Goal: Communication & Community: Answer question/provide support

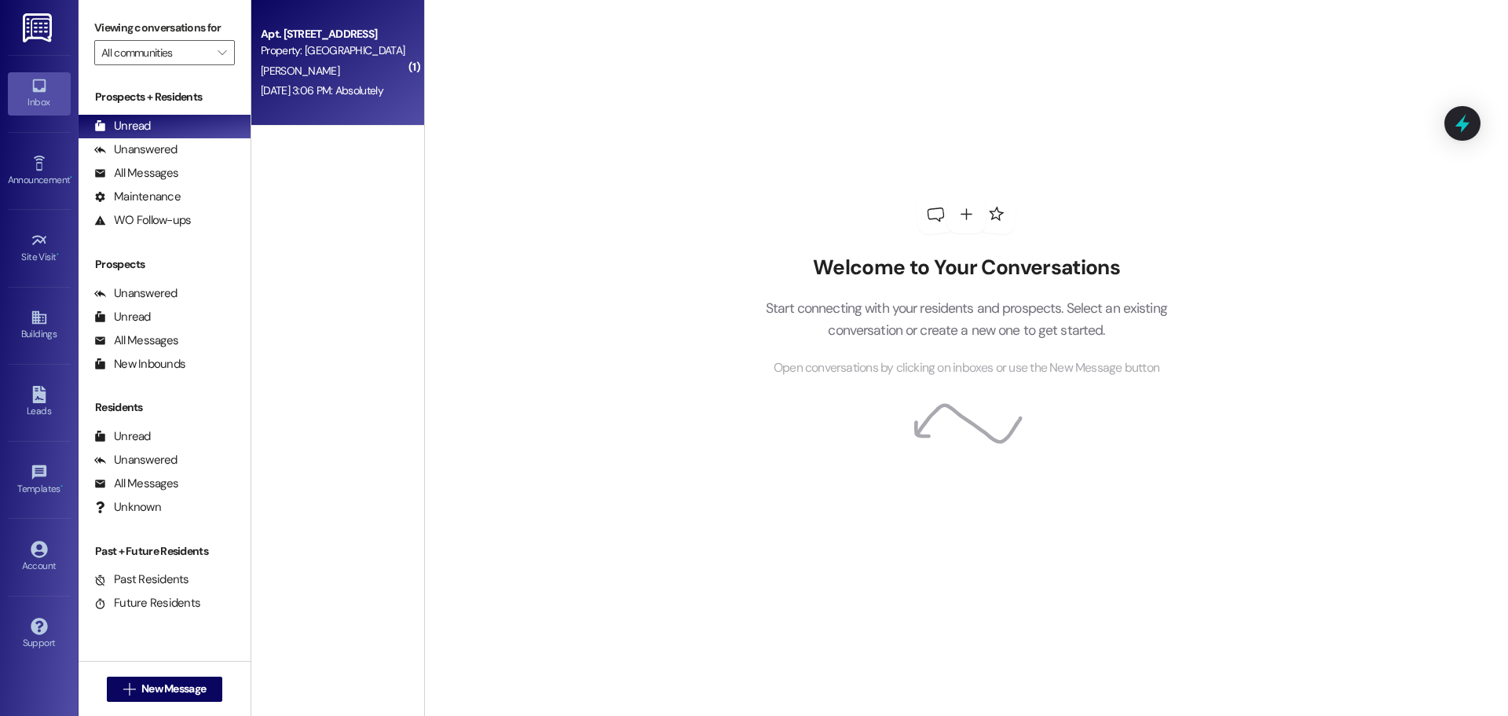
click at [297, 33] on div "Apt. [STREET_ADDRESS]" at bounding box center [333, 34] width 145 height 16
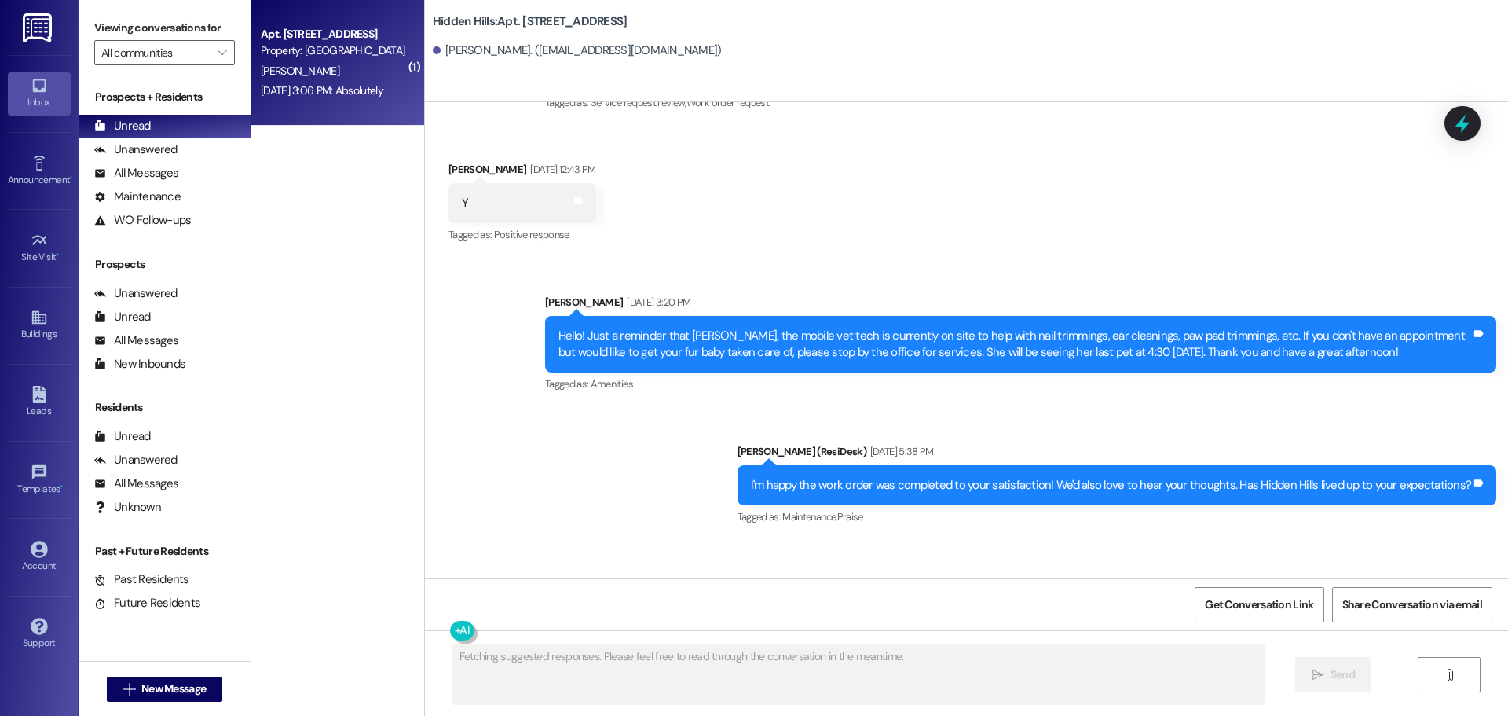
scroll to position [4739, 0]
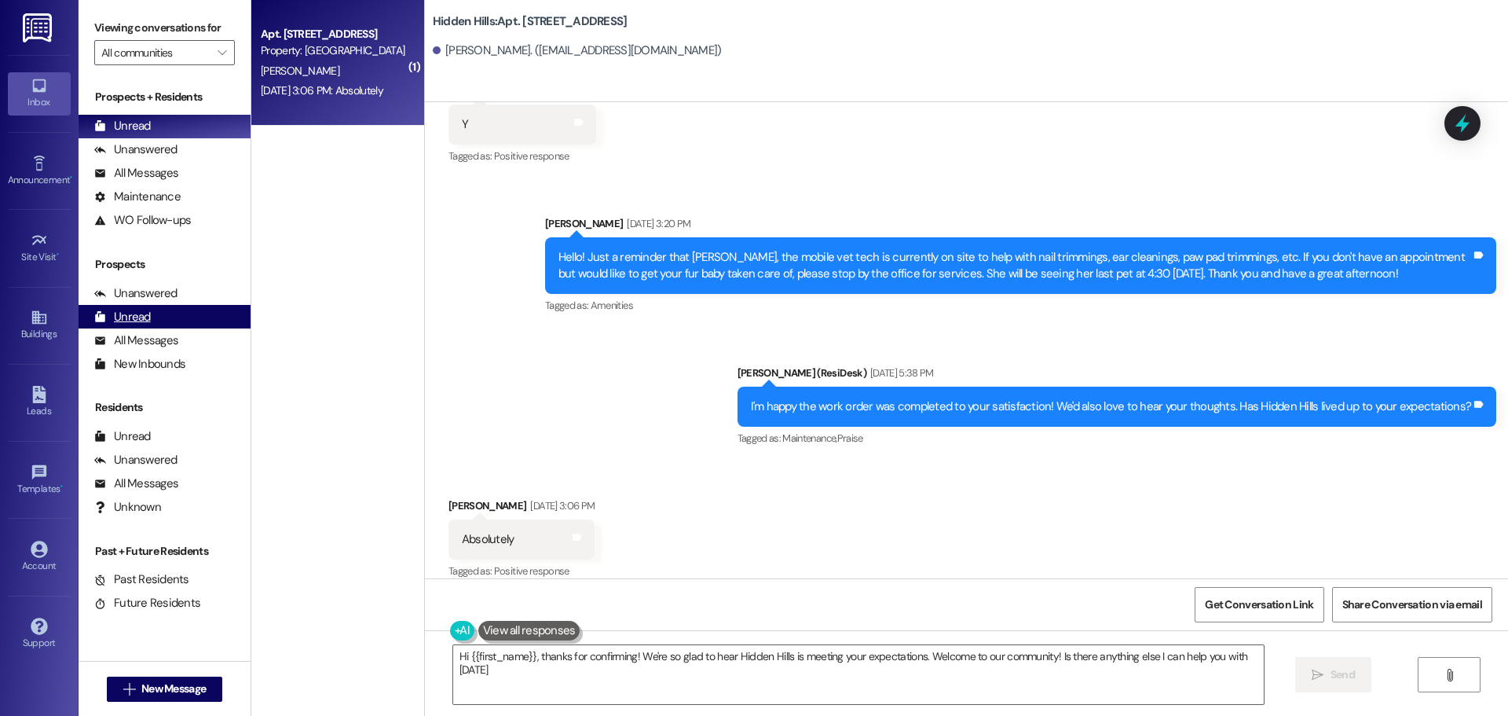
type textarea "Hi {{first_name}}, thanks for confirming! We're so glad to hear Hidden Hills is…"
click at [28, 321] on link "Buildings" at bounding box center [39, 325] width 63 height 42
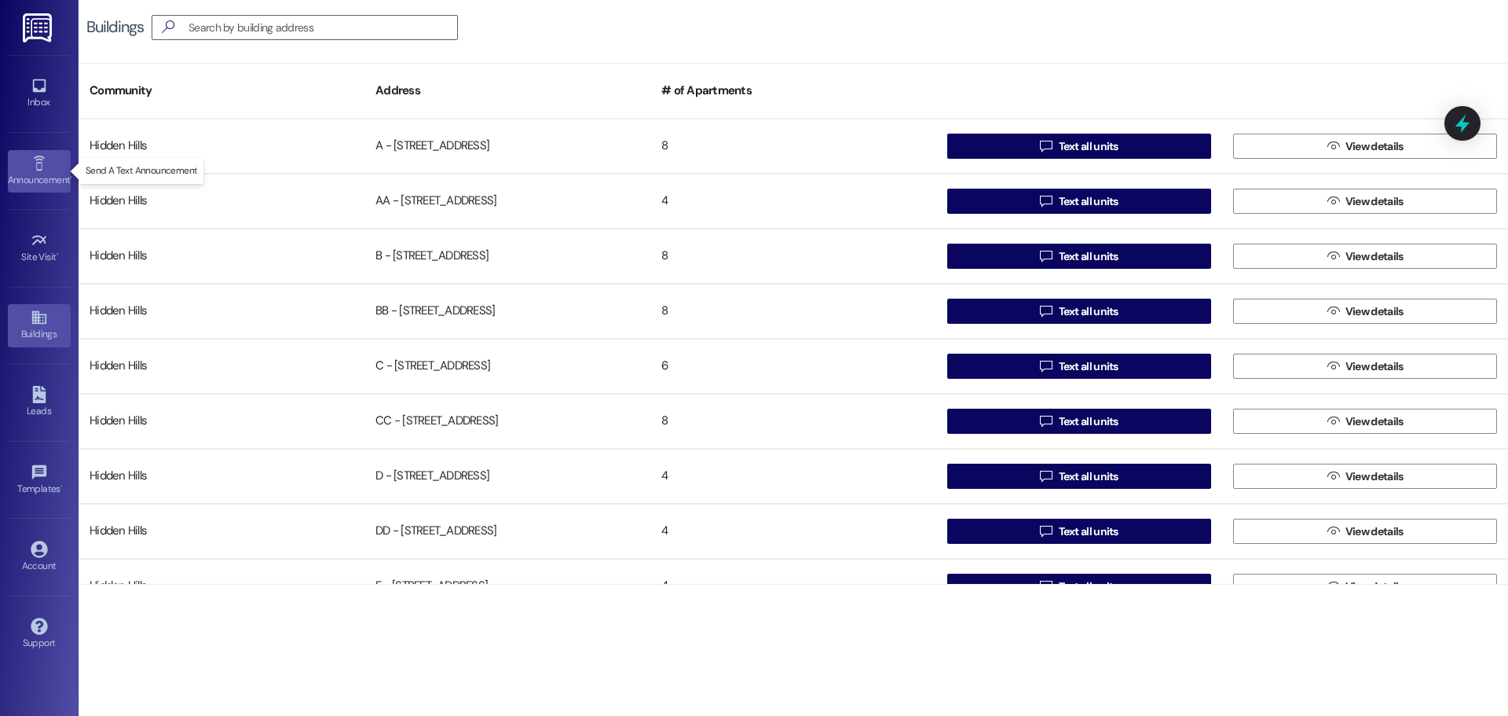
click at [37, 172] on div "Announcement •" at bounding box center [39, 180] width 79 height 16
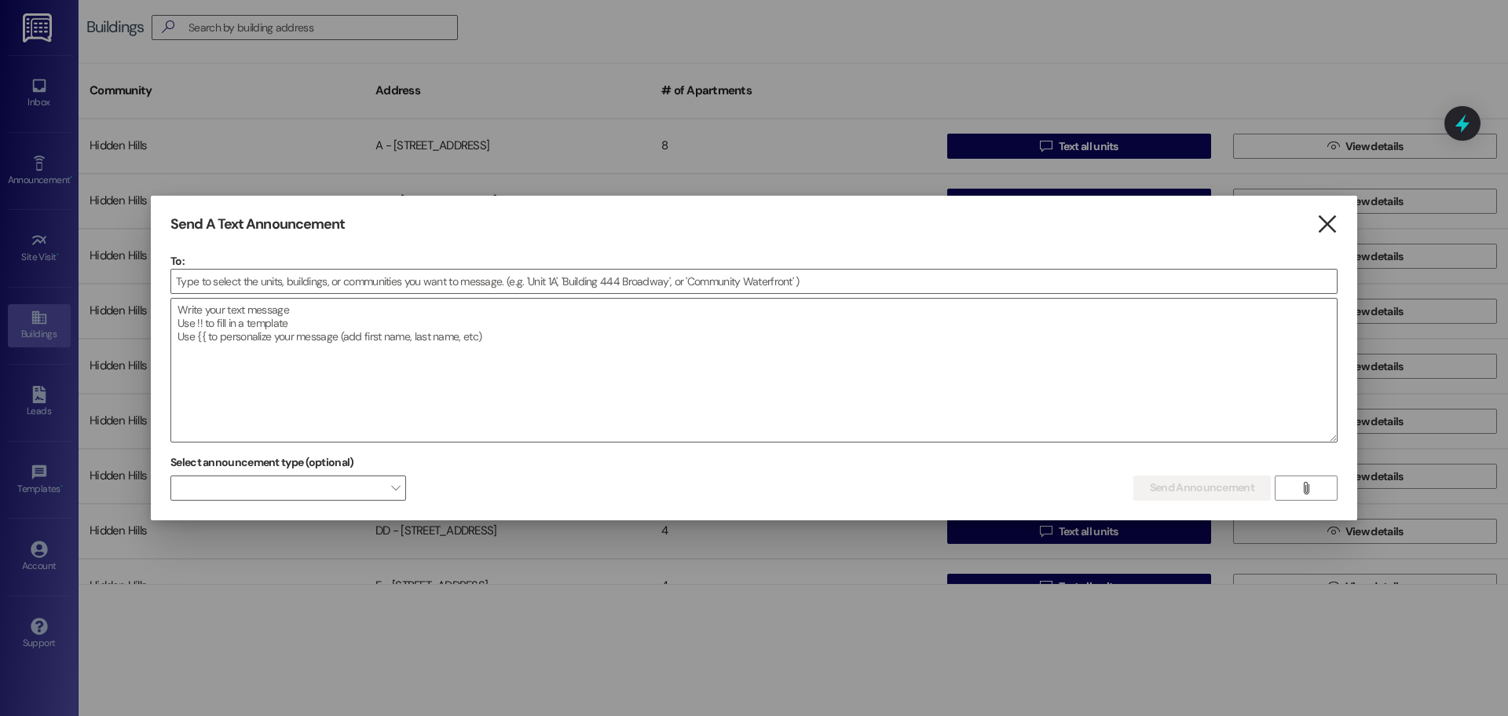
click at [1330, 222] on icon "" at bounding box center [1327, 224] width 21 height 16
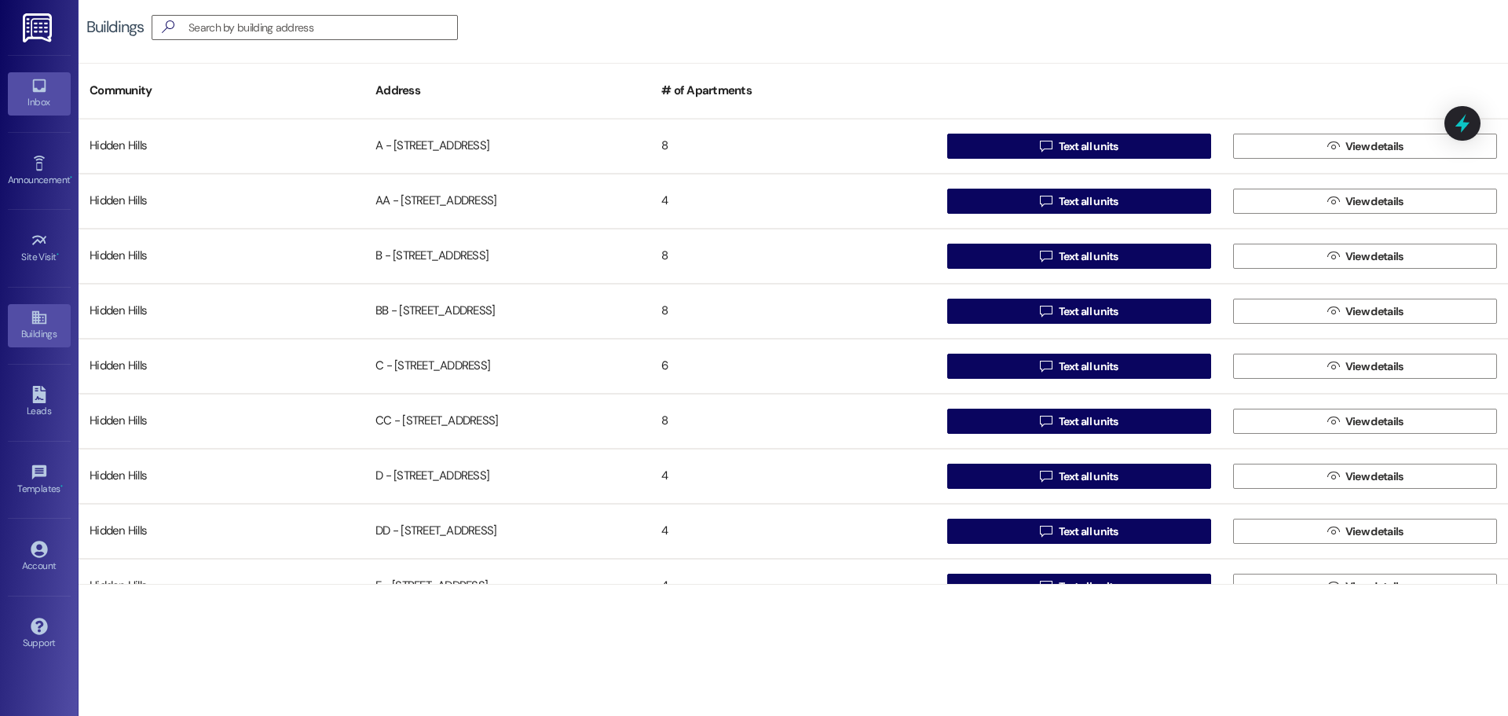
click at [44, 86] on icon at bounding box center [38, 85] width 13 height 13
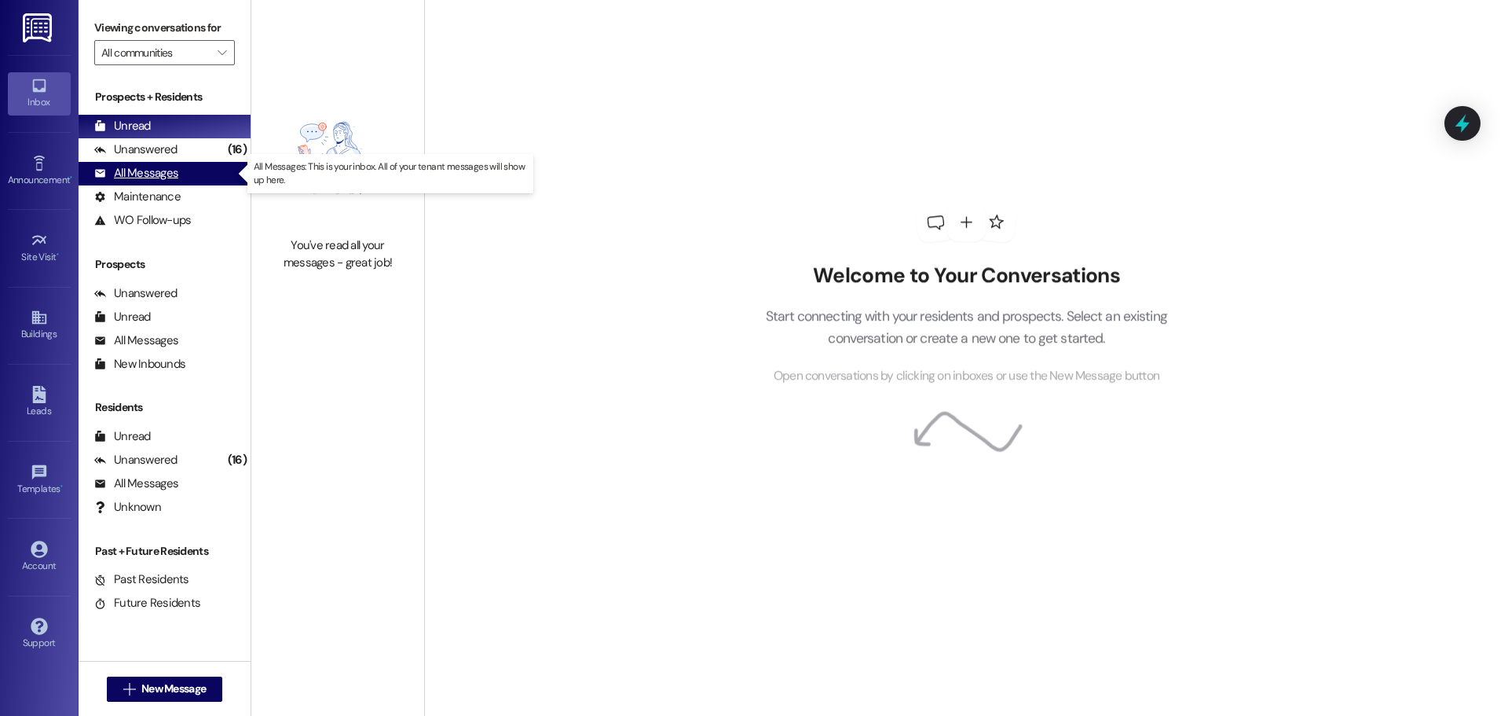
click at [167, 180] on div "All Messages" at bounding box center [136, 173] width 84 height 16
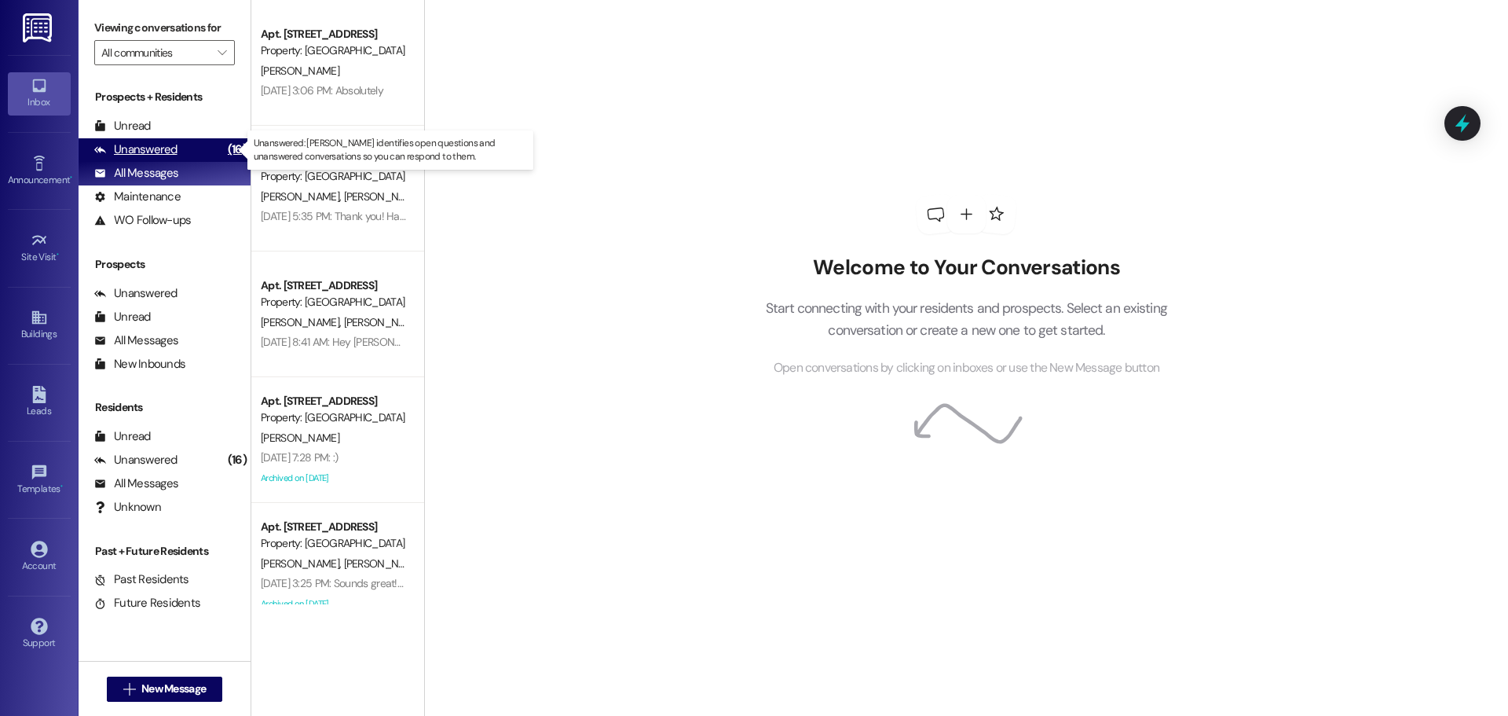
click at [166, 145] on div "Unanswered" at bounding box center [135, 149] width 83 height 16
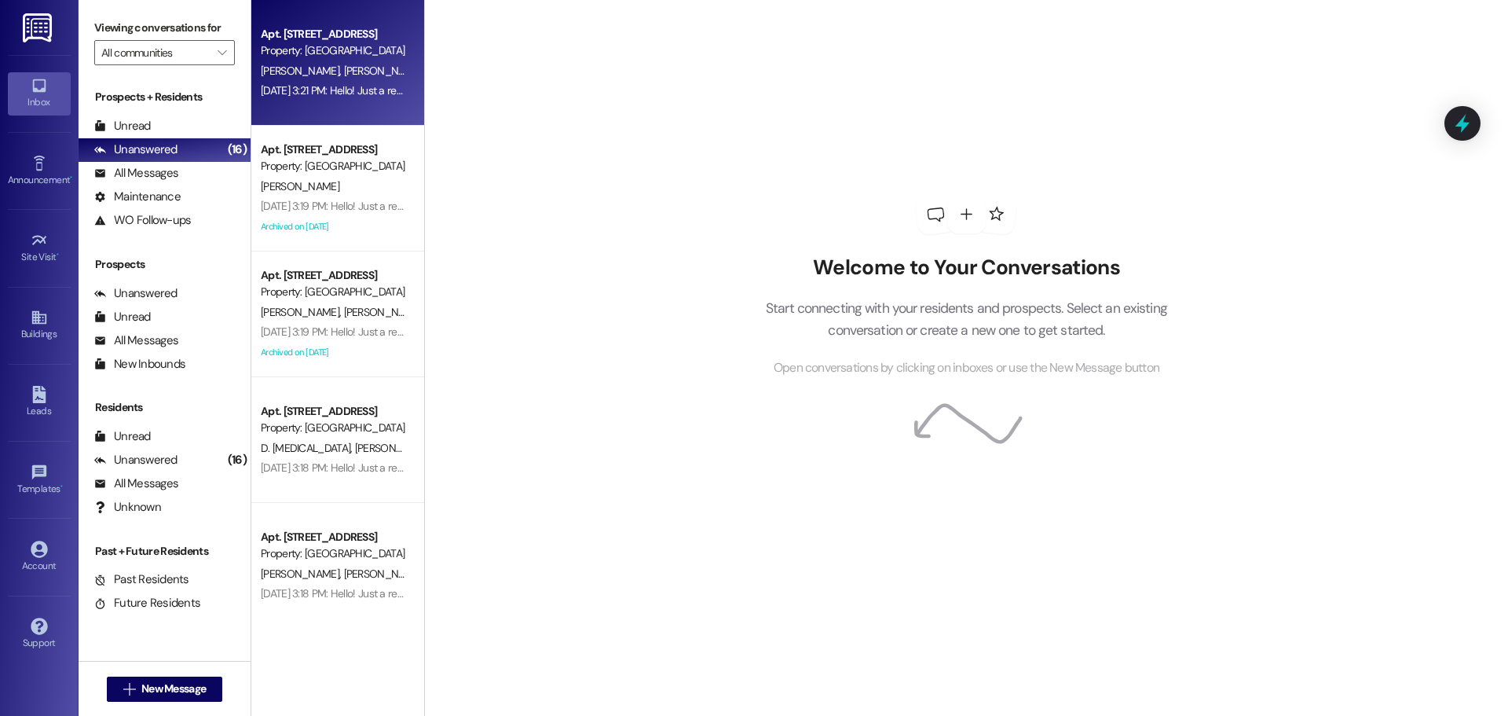
click at [359, 51] on div "Property: [GEOGRAPHIC_DATA]" at bounding box center [333, 50] width 145 height 16
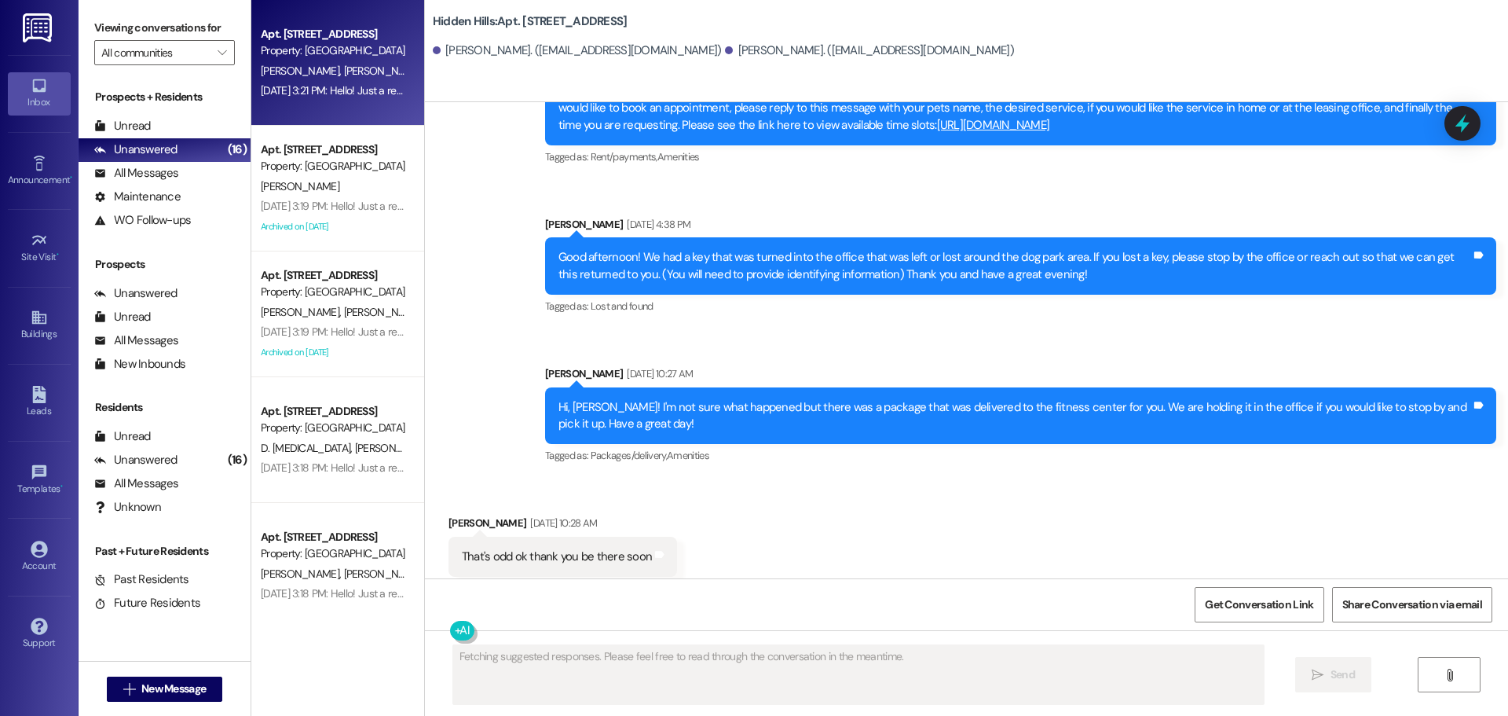
scroll to position [8648, 0]
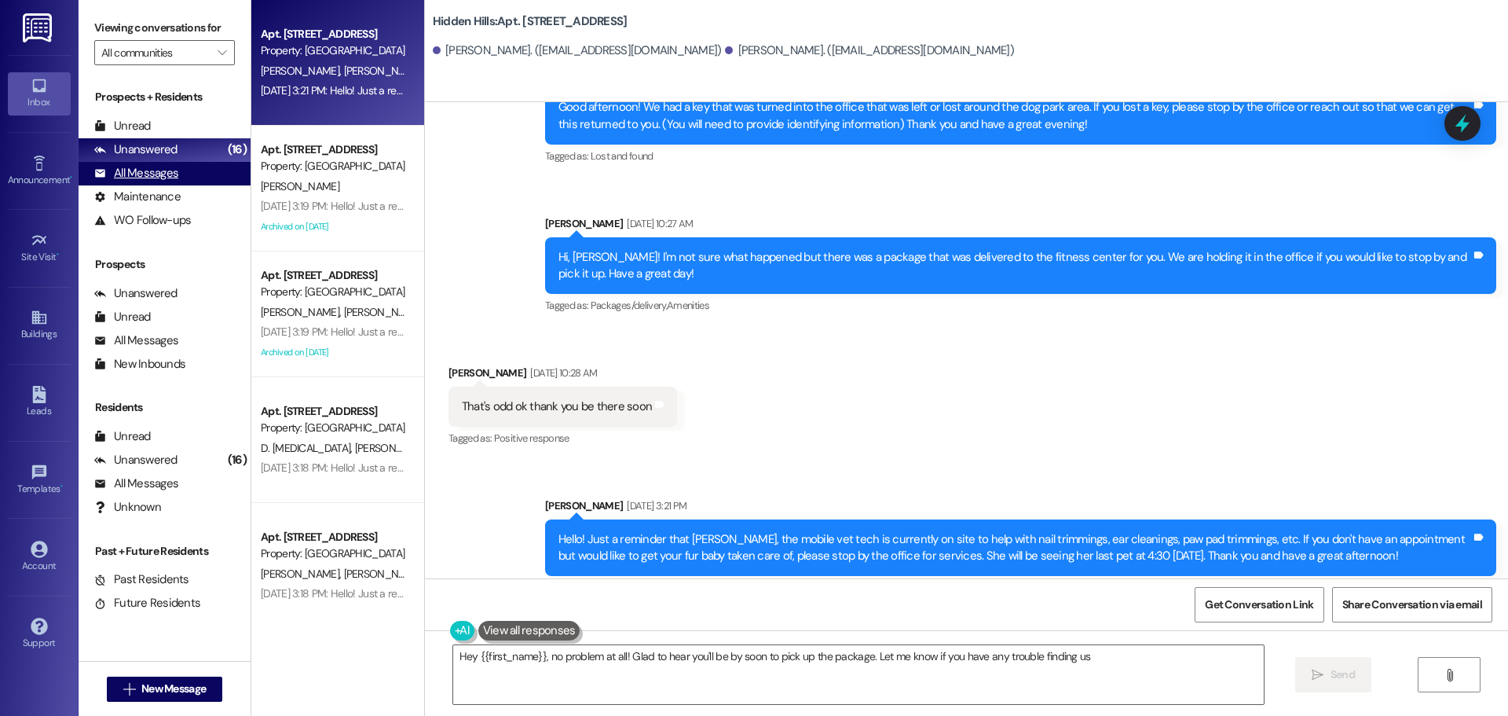
type textarea "Hey {{first_name}}, no problem at all! Glad to hear you'll be by soon to pick u…"
click at [172, 176] on div "All Messages" at bounding box center [136, 173] width 84 height 16
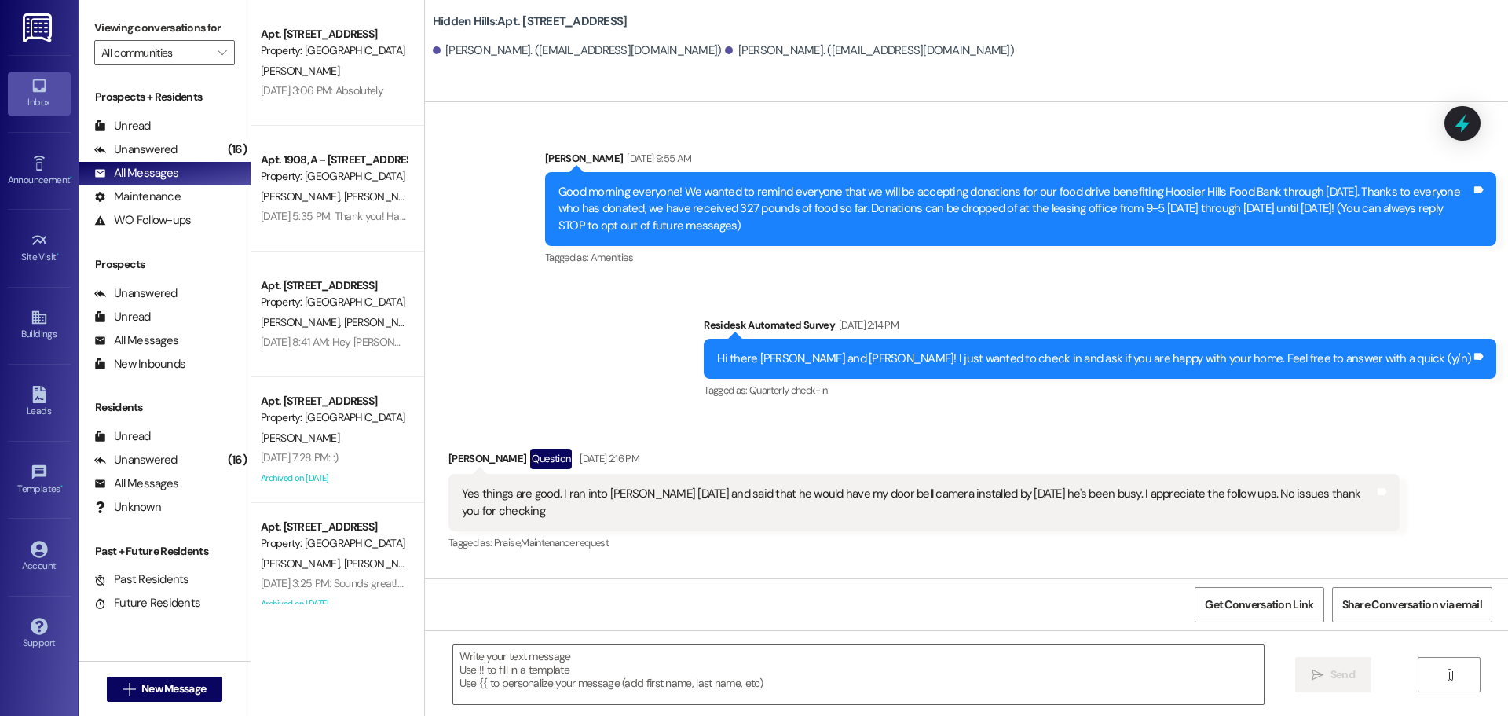
type textarea "Fetching suggested responses. Please feel free to read through the conversation…"
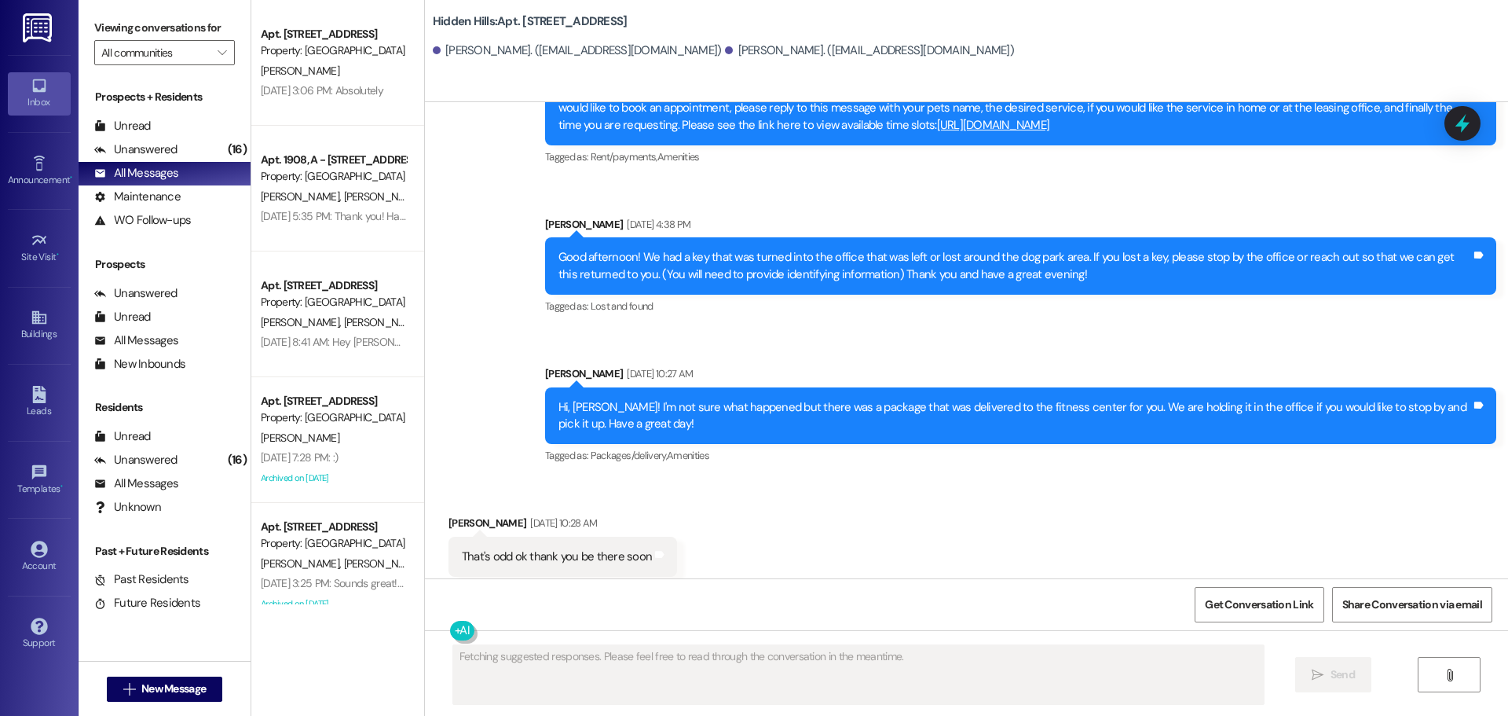
click at [324, 81] on div "[DATE] 3:06 PM: Absolutely [DATE] 3:06 PM: Absolutely" at bounding box center [333, 91] width 148 height 20
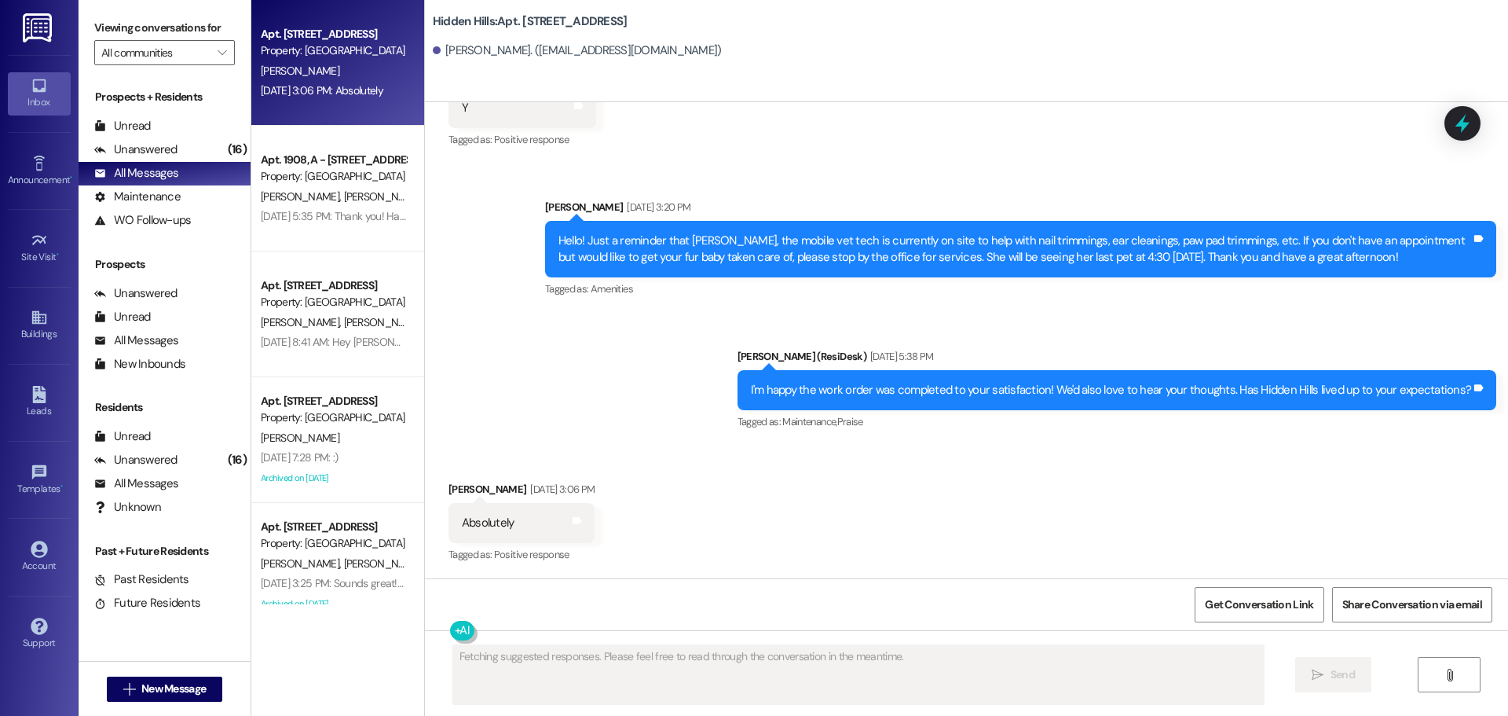
scroll to position [4739, 0]
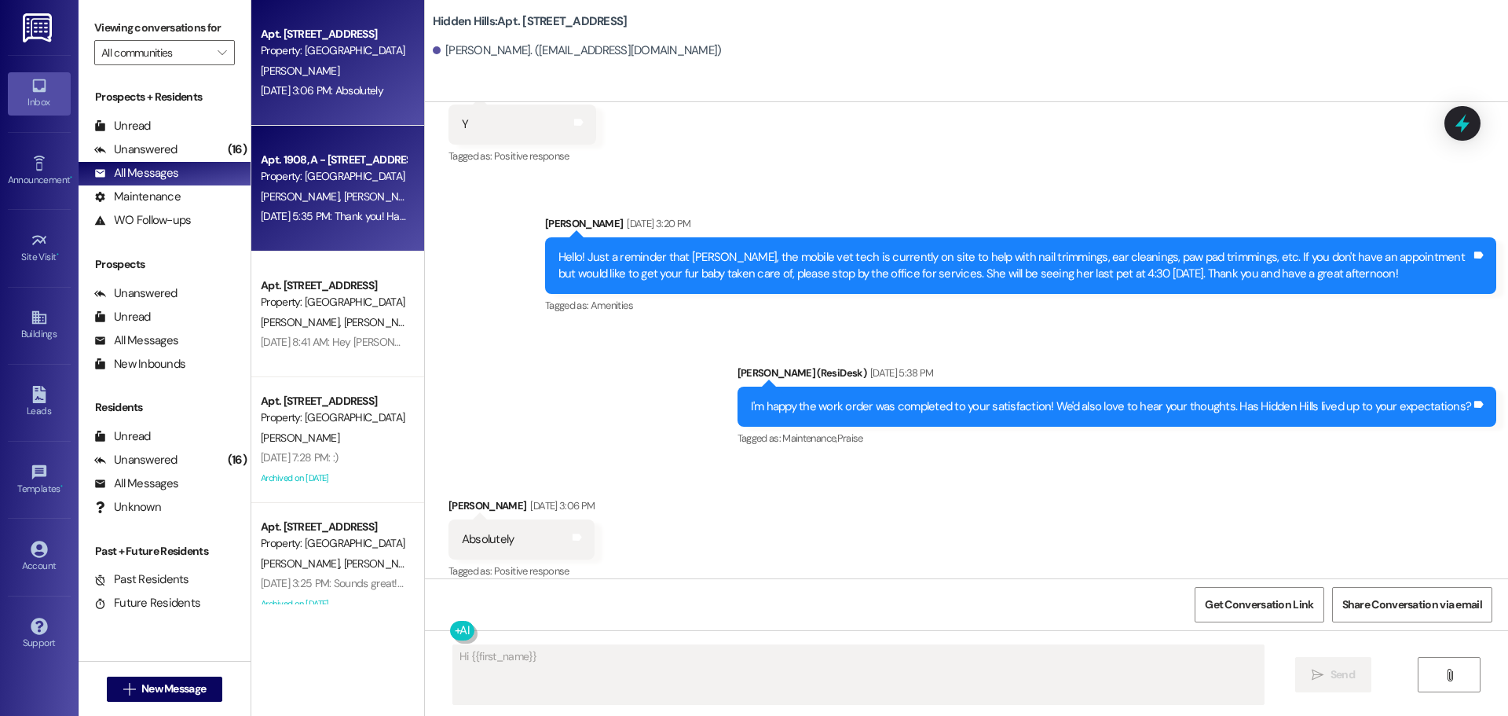
type textarea "Hi {{first_name}},"
click at [281, 184] on div "Property: [GEOGRAPHIC_DATA]" at bounding box center [333, 176] width 145 height 16
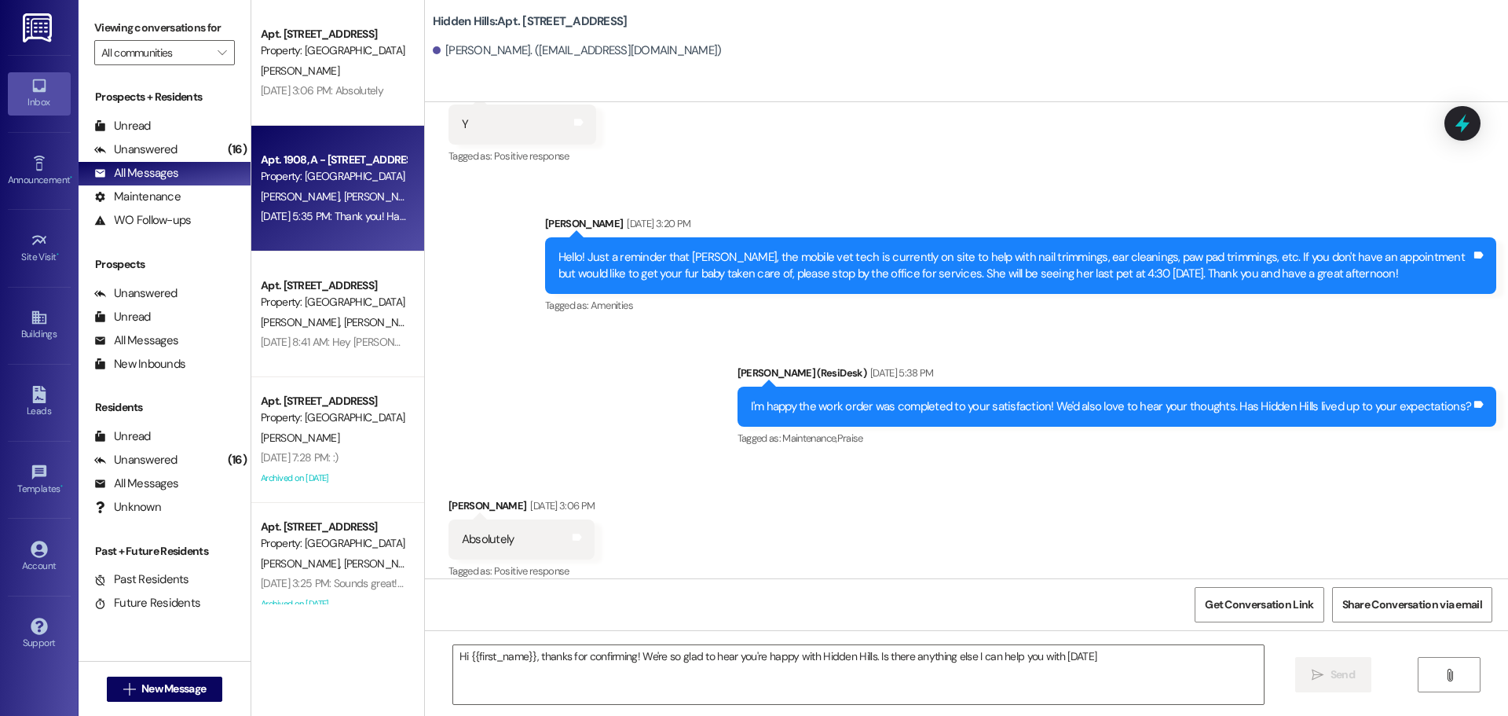
type textarea "Hi {{first_name}}, thanks for confirming! We're so glad to hear you're happy wi…"
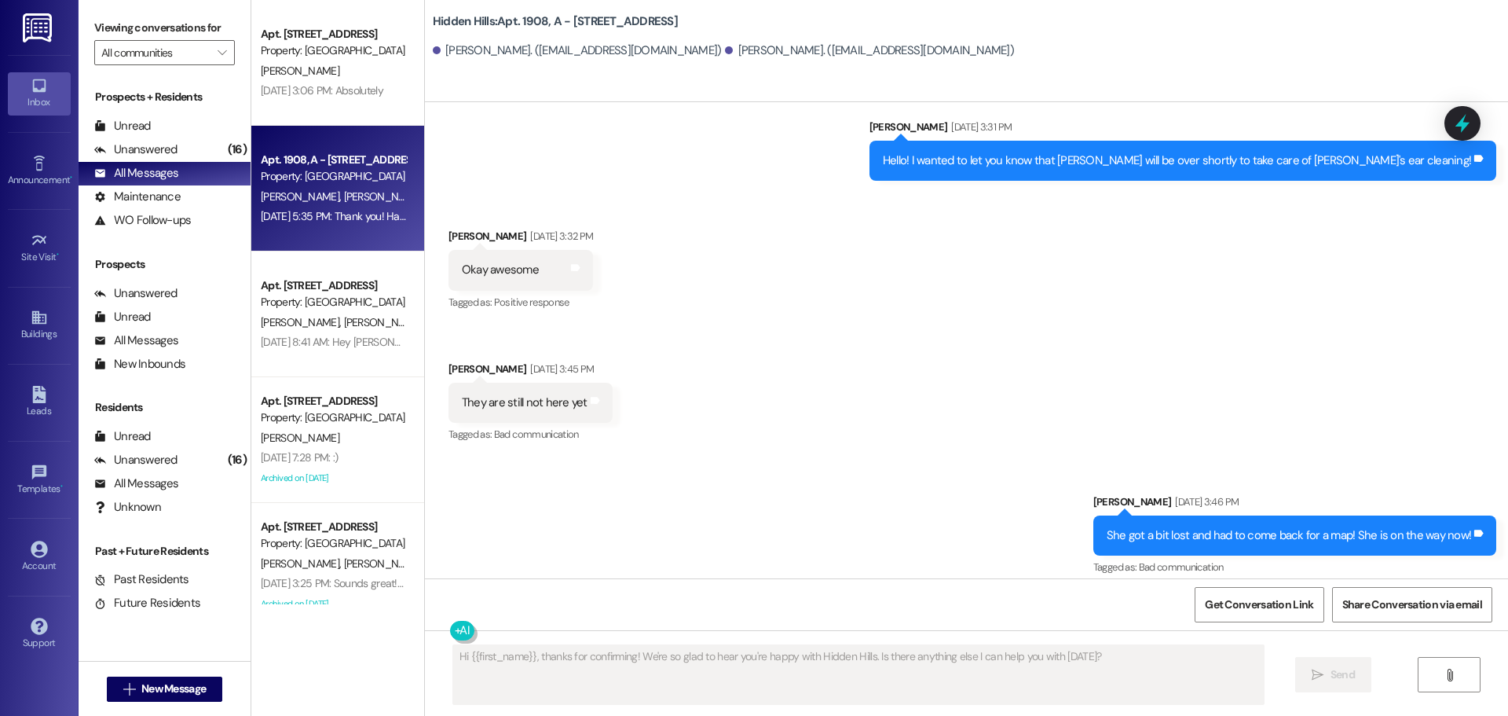
scroll to position [9016, 0]
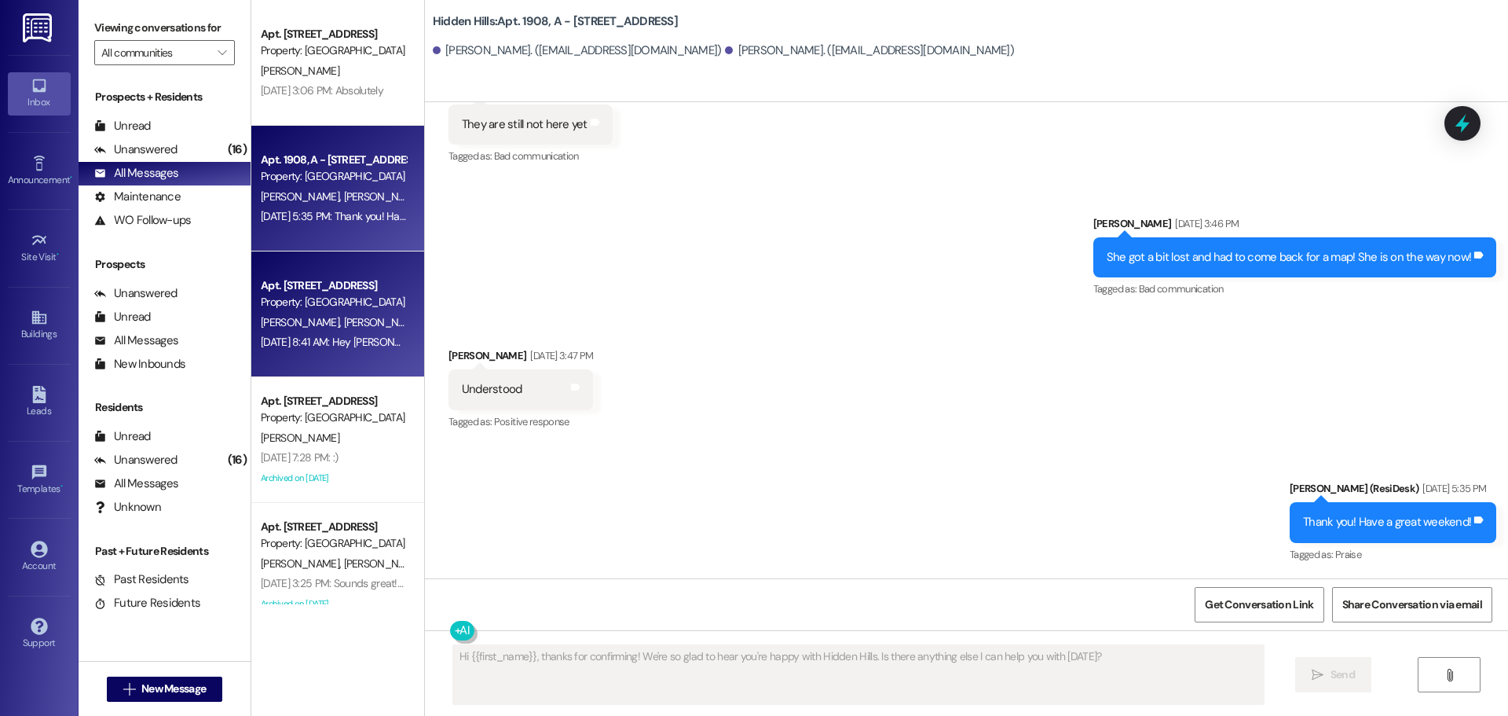
click at [321, 272] on div "Apt. [STREET_ADDRESS] Property: [GEOGRAPHIC_DATA] [PERSON_NAME] [PERSON_NAME] […" at bounding box center [337, 314] width 173 height 126
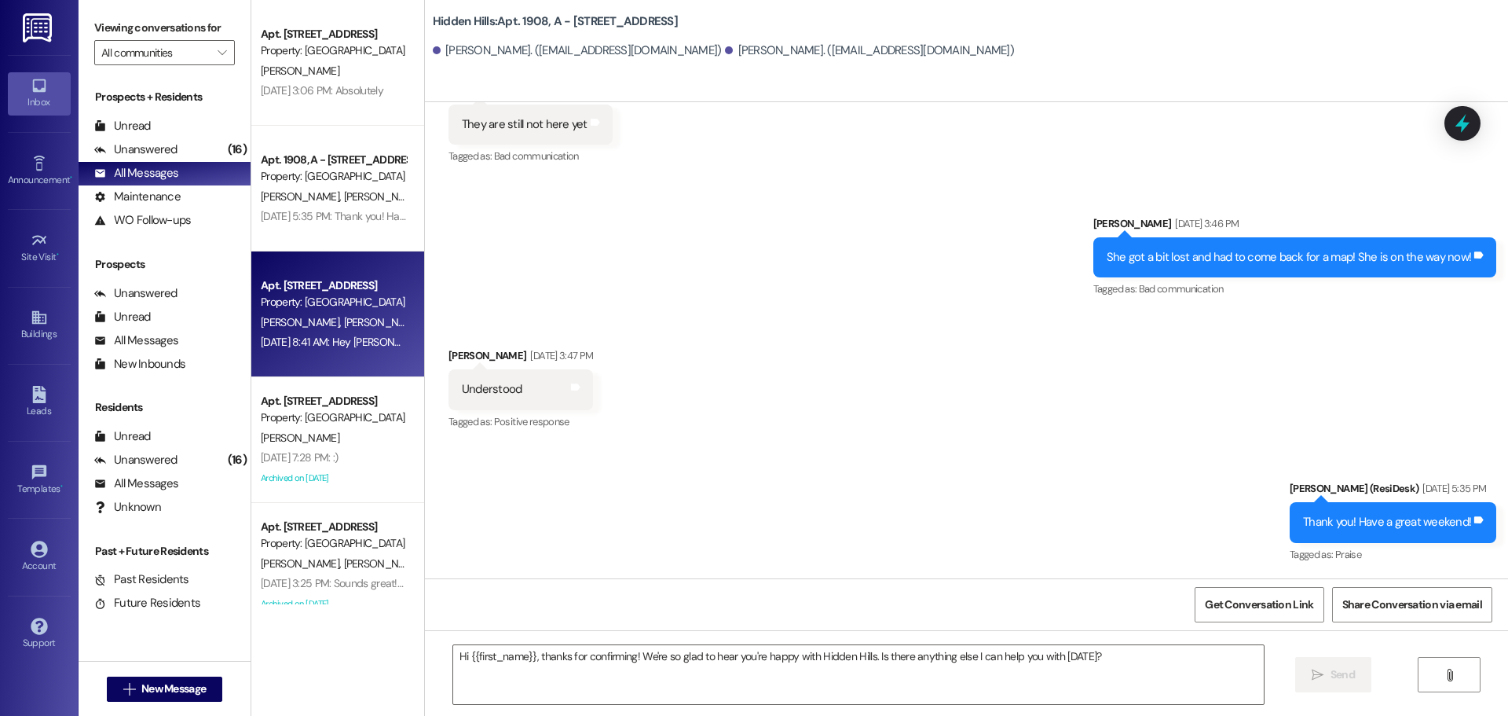
type textarea "Fetching suggested responses. Please feel free to read through the conversation…"
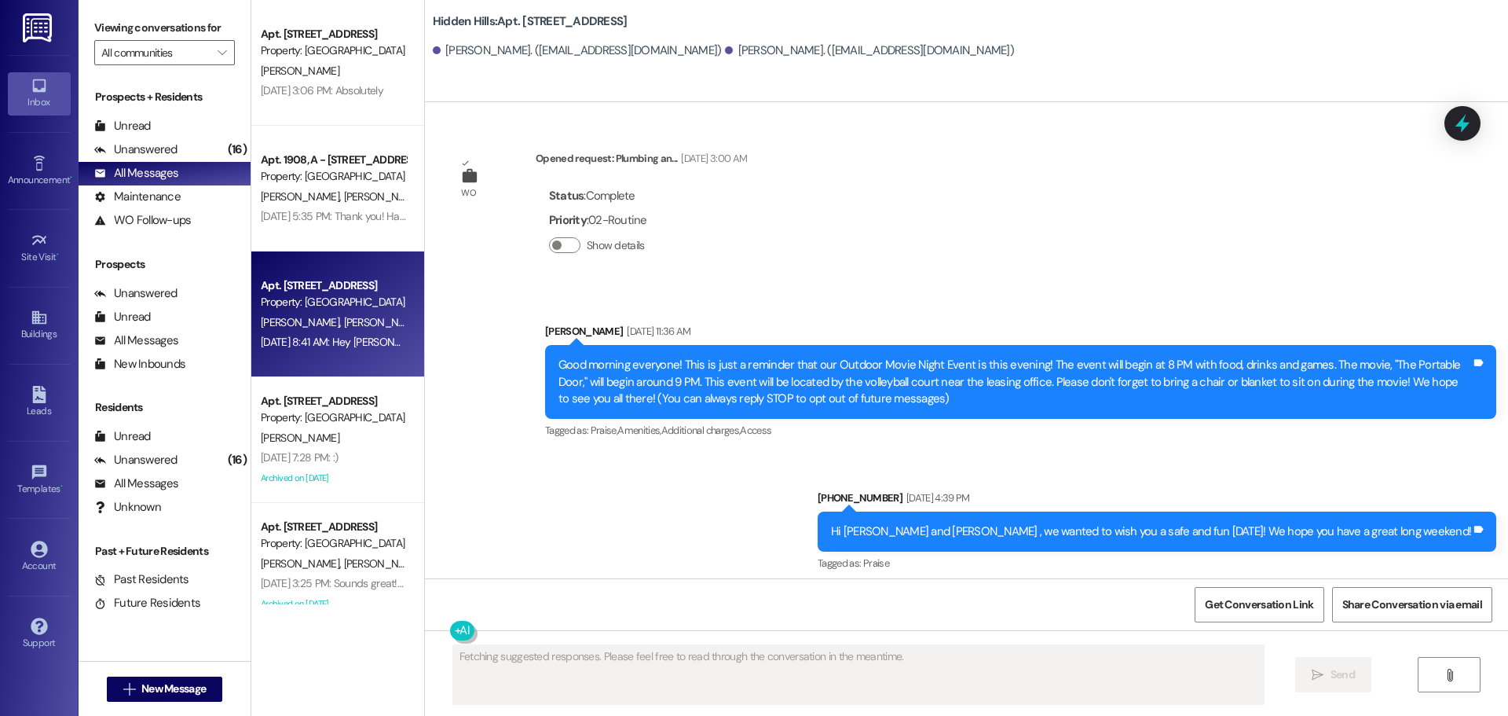
scroll to position [27666, 0]
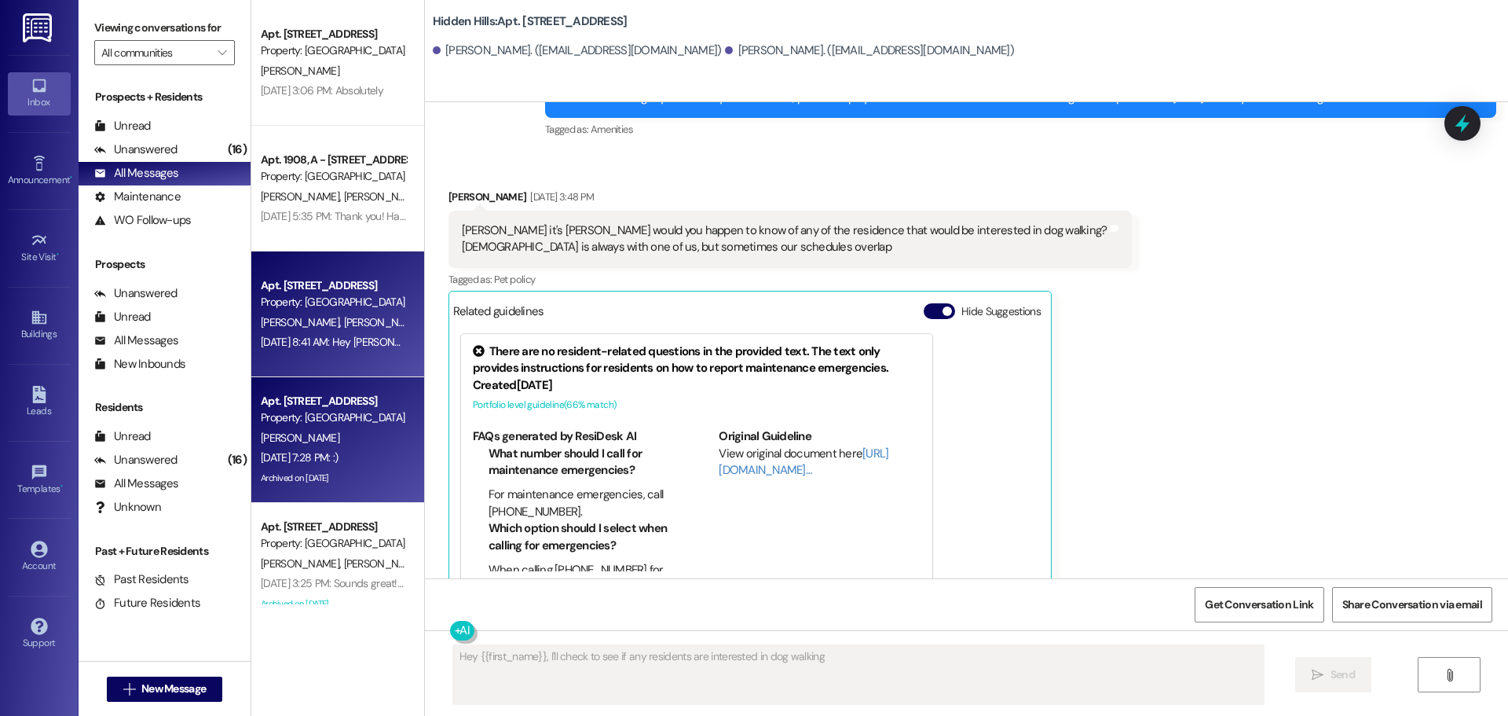
type textarea "Hey {{first_name}}, I'll check to see if any residents are interested in dog wa…"
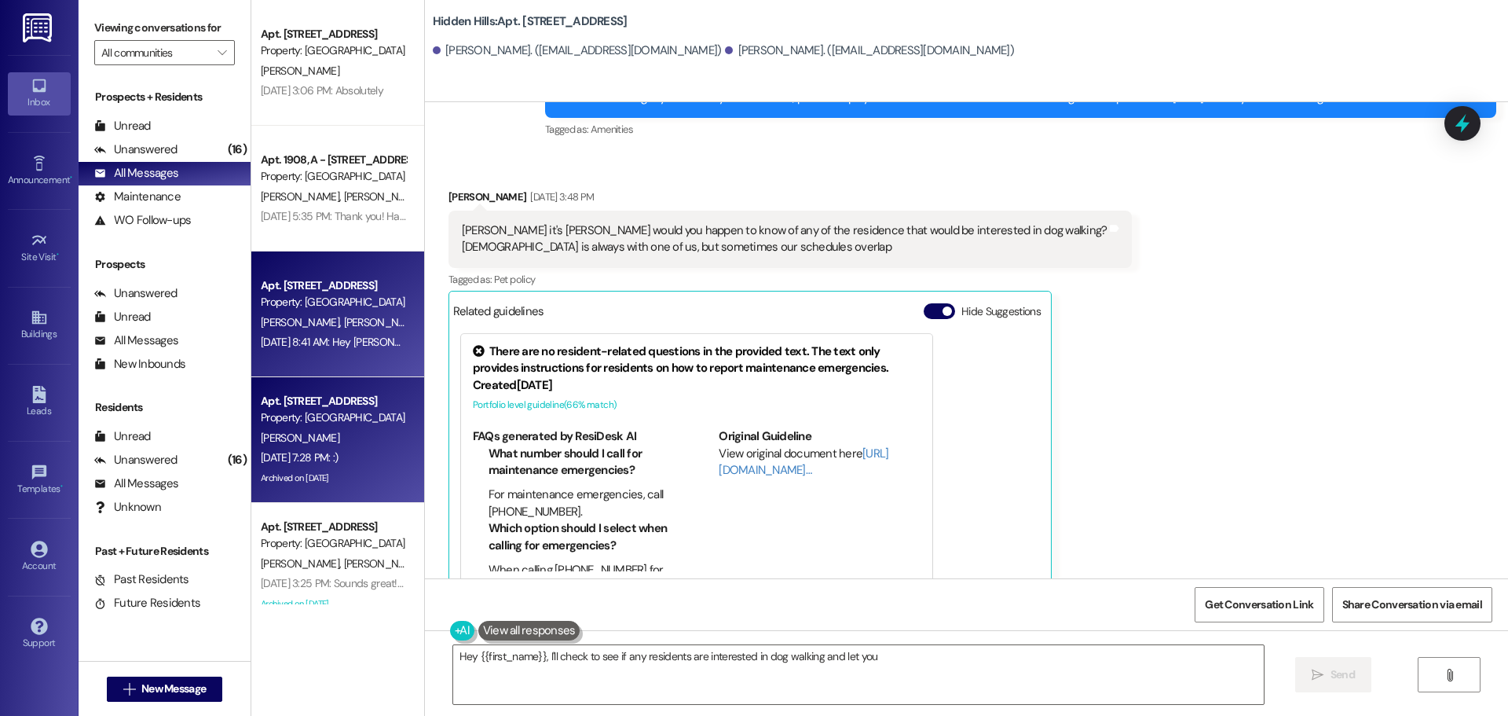
click at [340, 426] on div "Property: [GEOGRAPHIC_DATA]" at bounding box center [333, 417] width 145 height 16
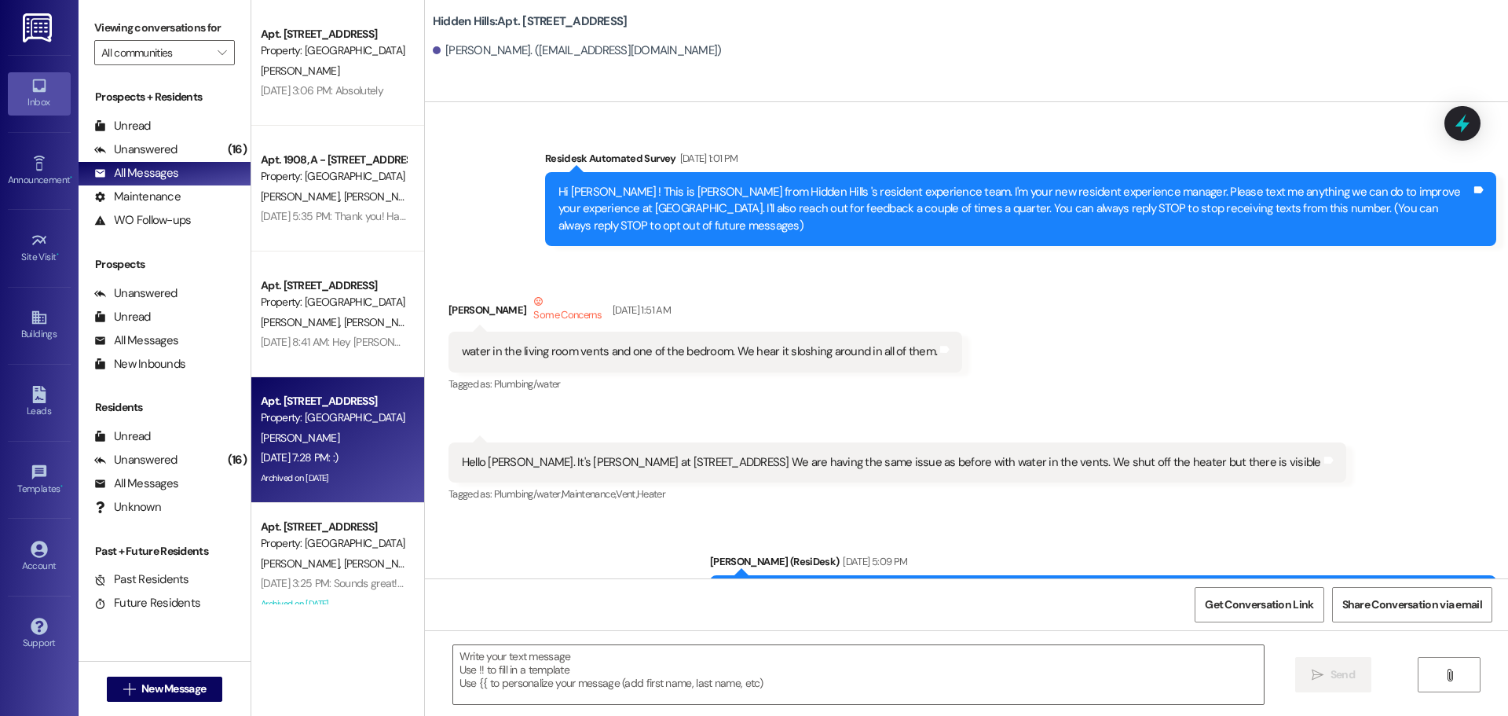
scroll to position [21553, 0]
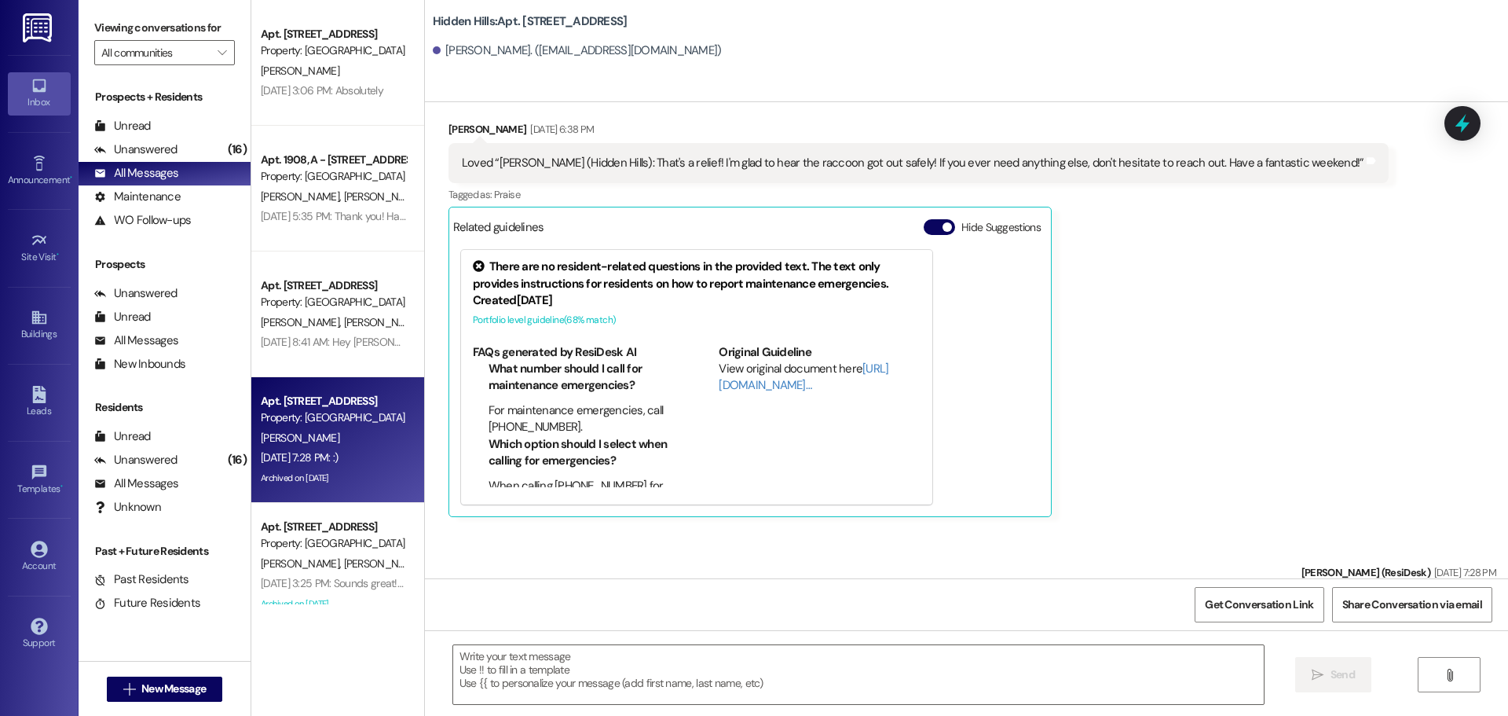
type textarea "Fetching suggested responses. Please feel free to read through the conversation…"
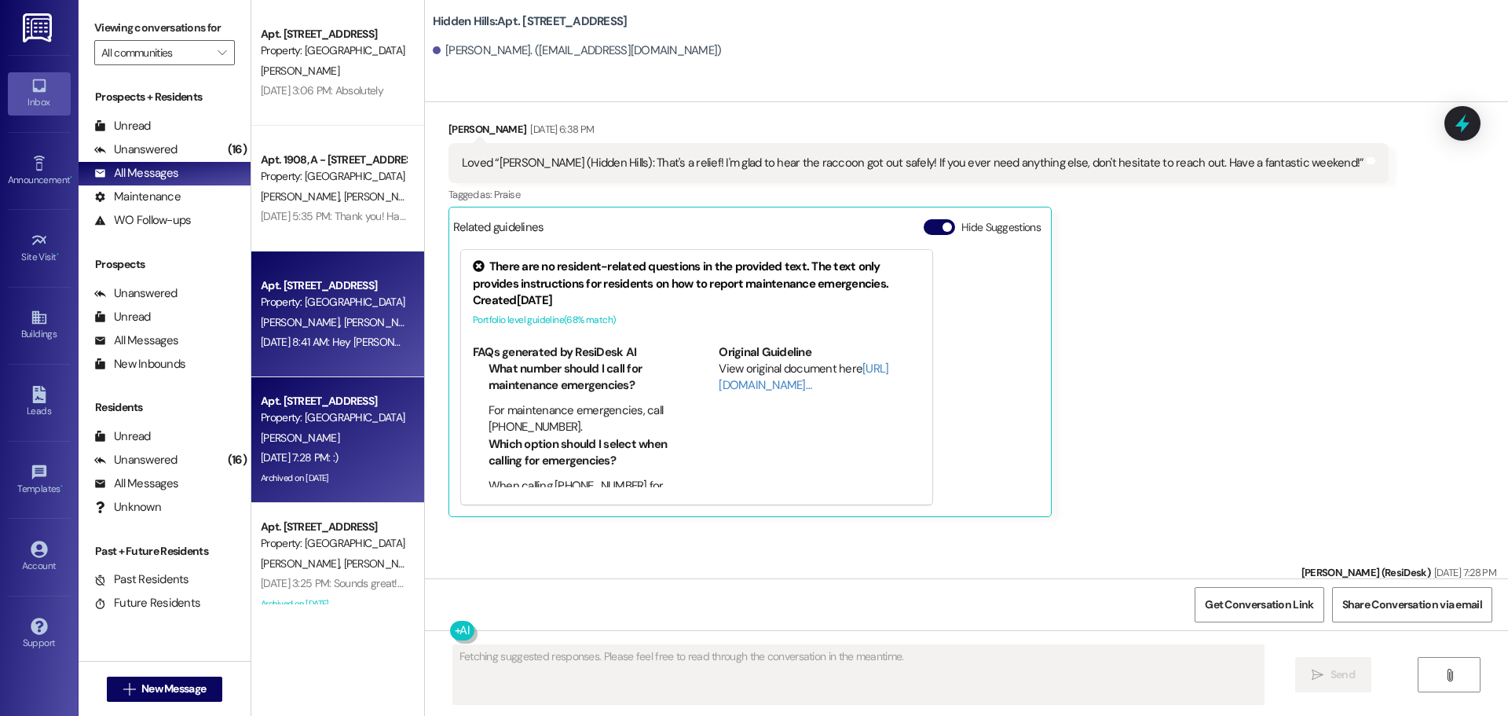
click at [324, 306] on div "Property: [GEOGRAPHIC_DATA]" at bounding box center [333, 302] width 145 height 16
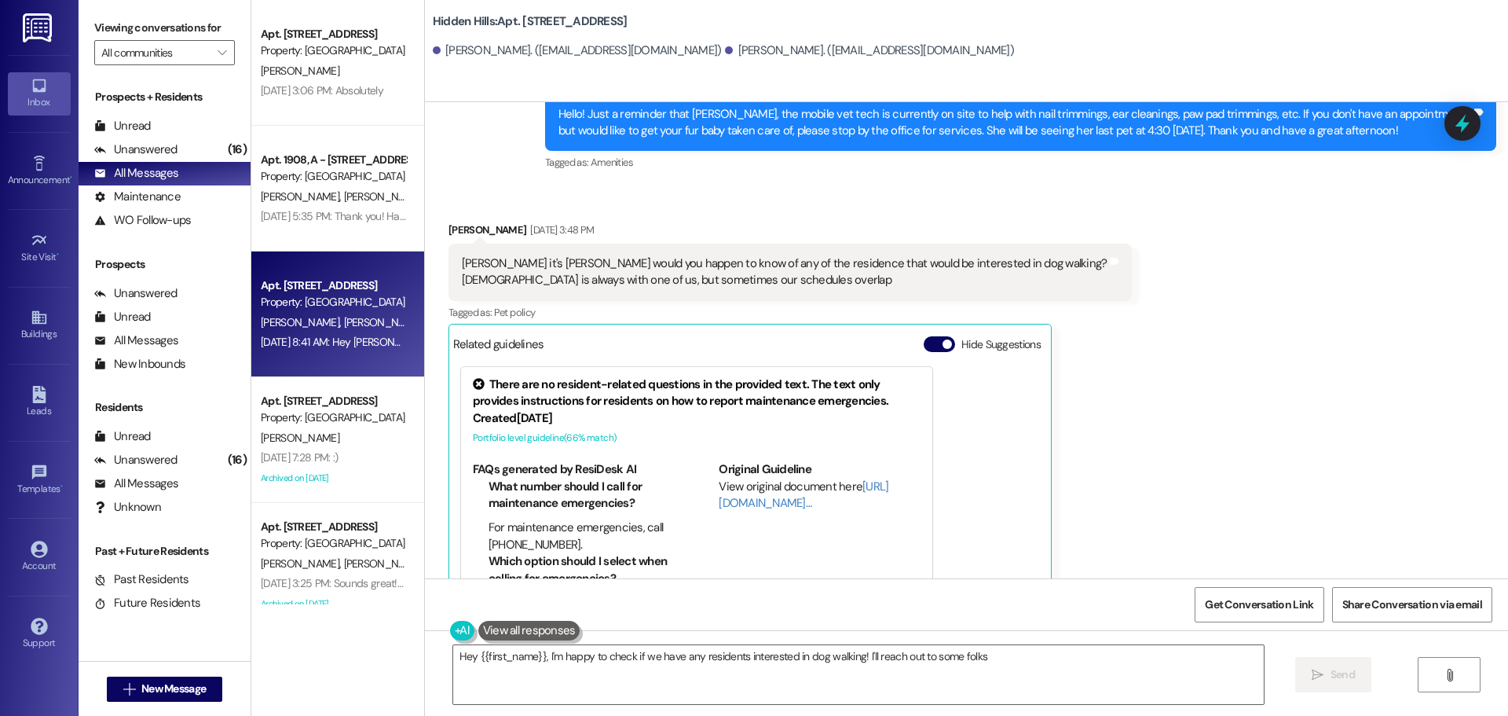
scroll to position [27666, 0]
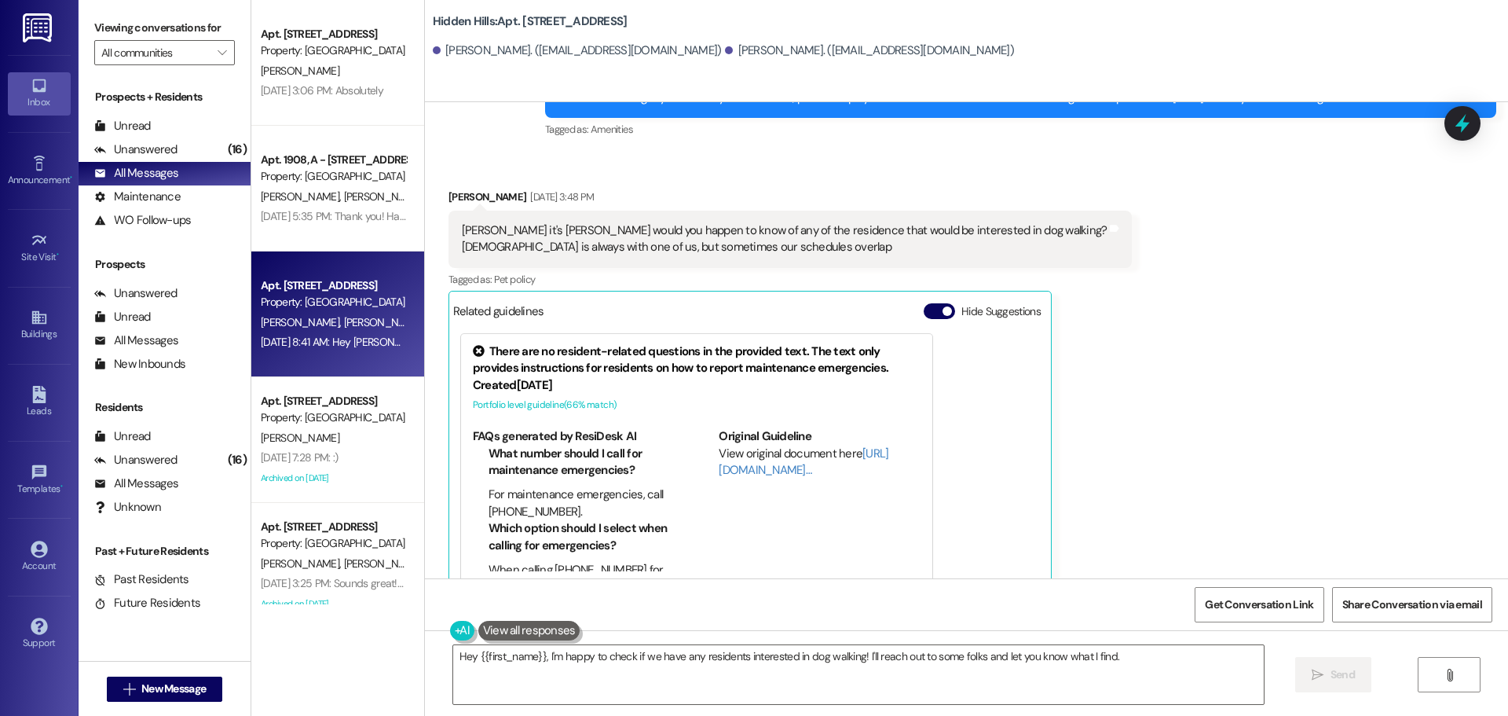
type textarea "Hey {{first_name}}, I'm happy to check if we have any residents interested in d…"
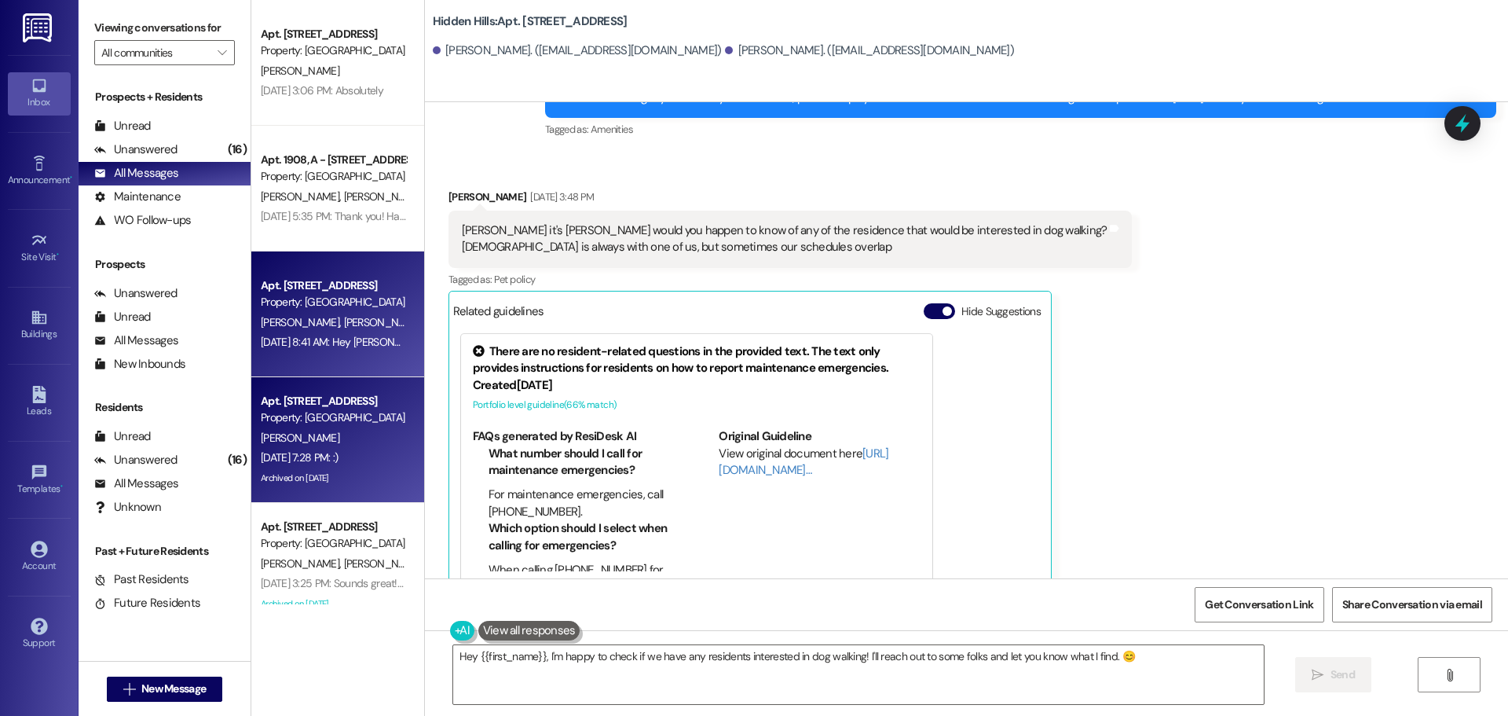
click at [339, 428] on div "[PERSON_NAME]" at bounding box center [333, 438] width 148 height 20
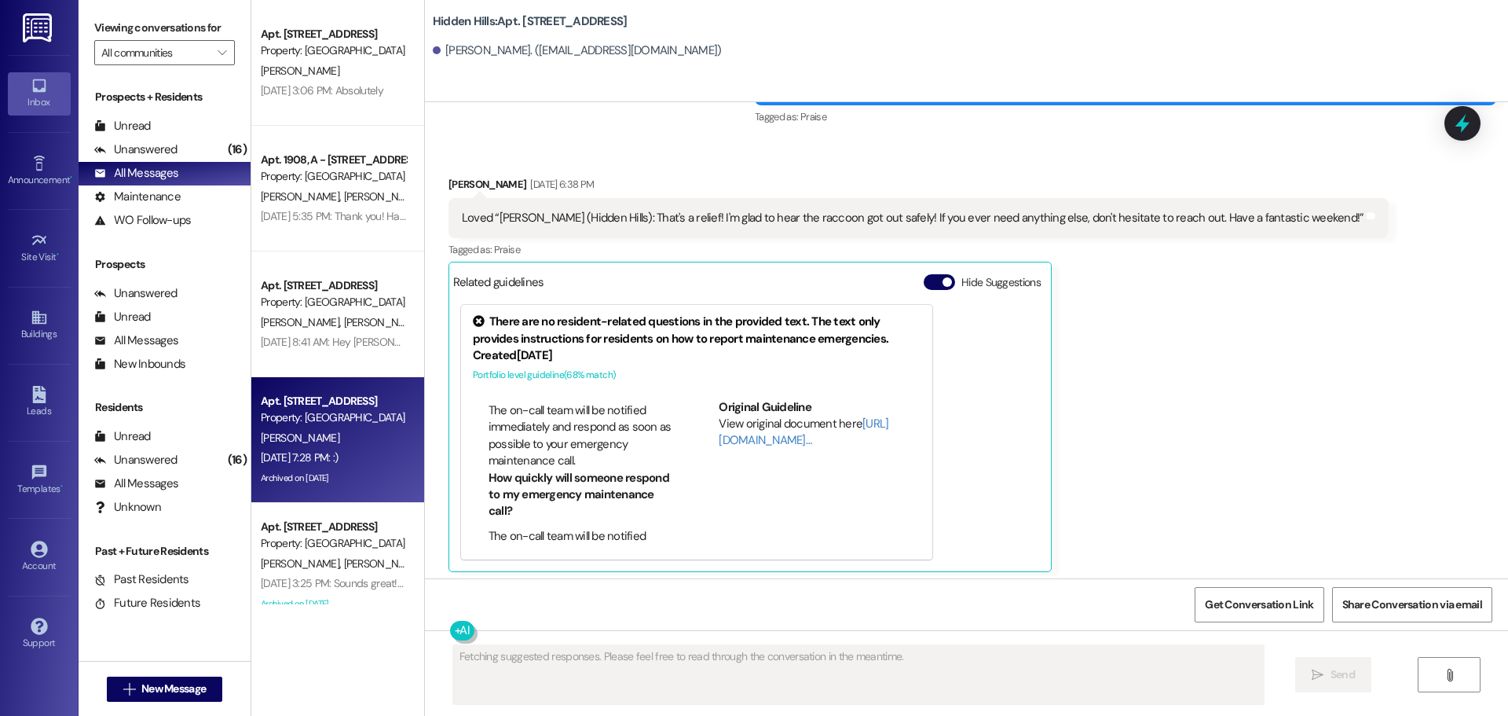
scroll to position [21553, 0]
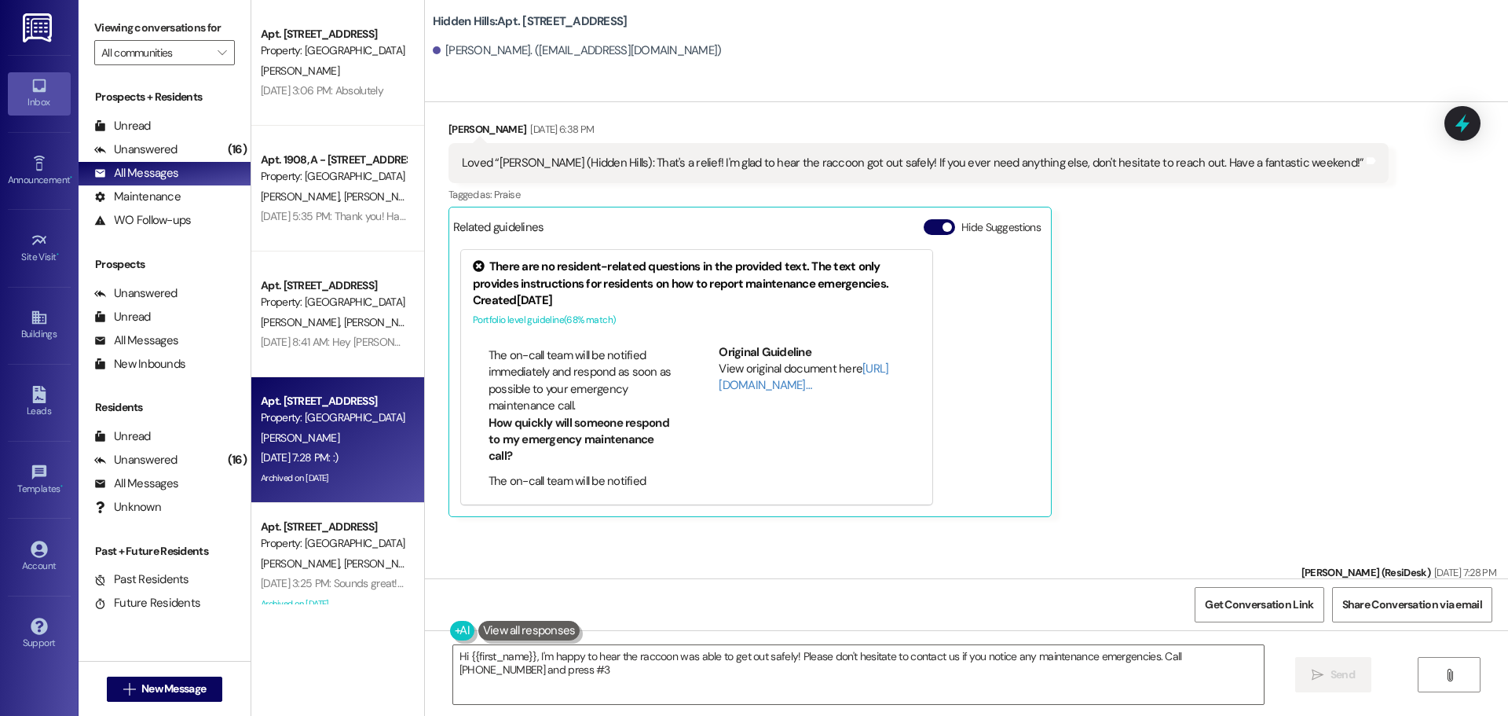
type textarea "Hi {{first_name}}, I'm happy to hear the raccoon was able to get out safely! Pl…"
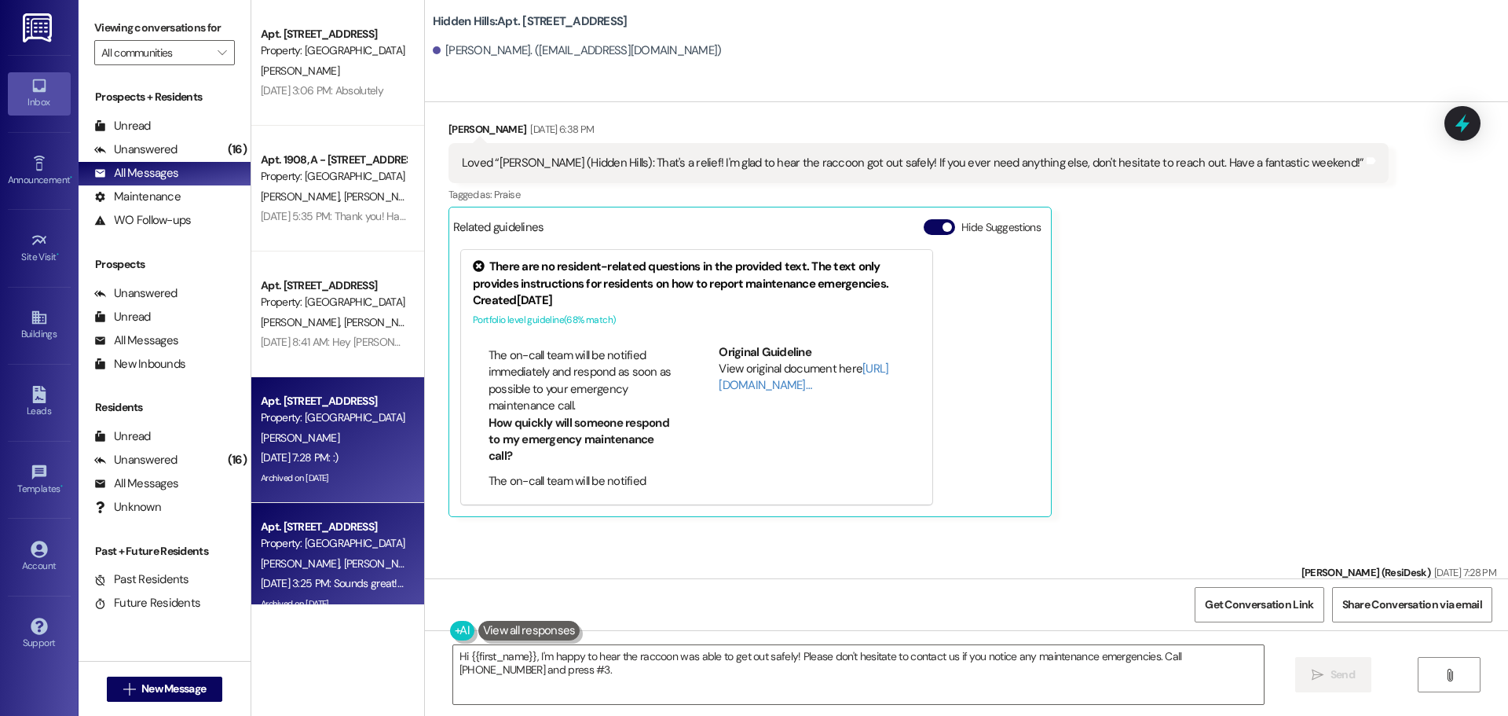
click at [337, 537] on div "Property: [GEOGRAPHIC_DATA]" at bounding box center [333, 543] width 145 height 16
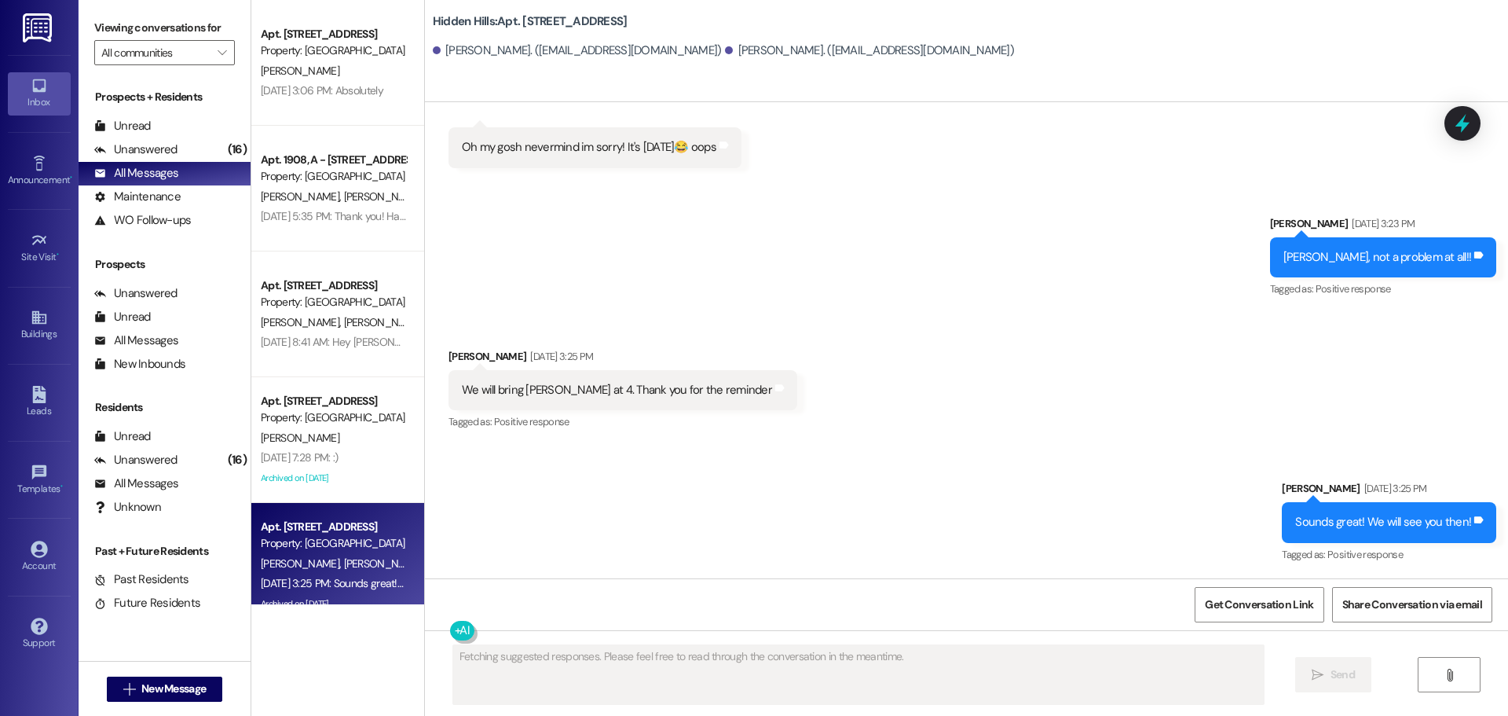
scroll to position [7133, 0]
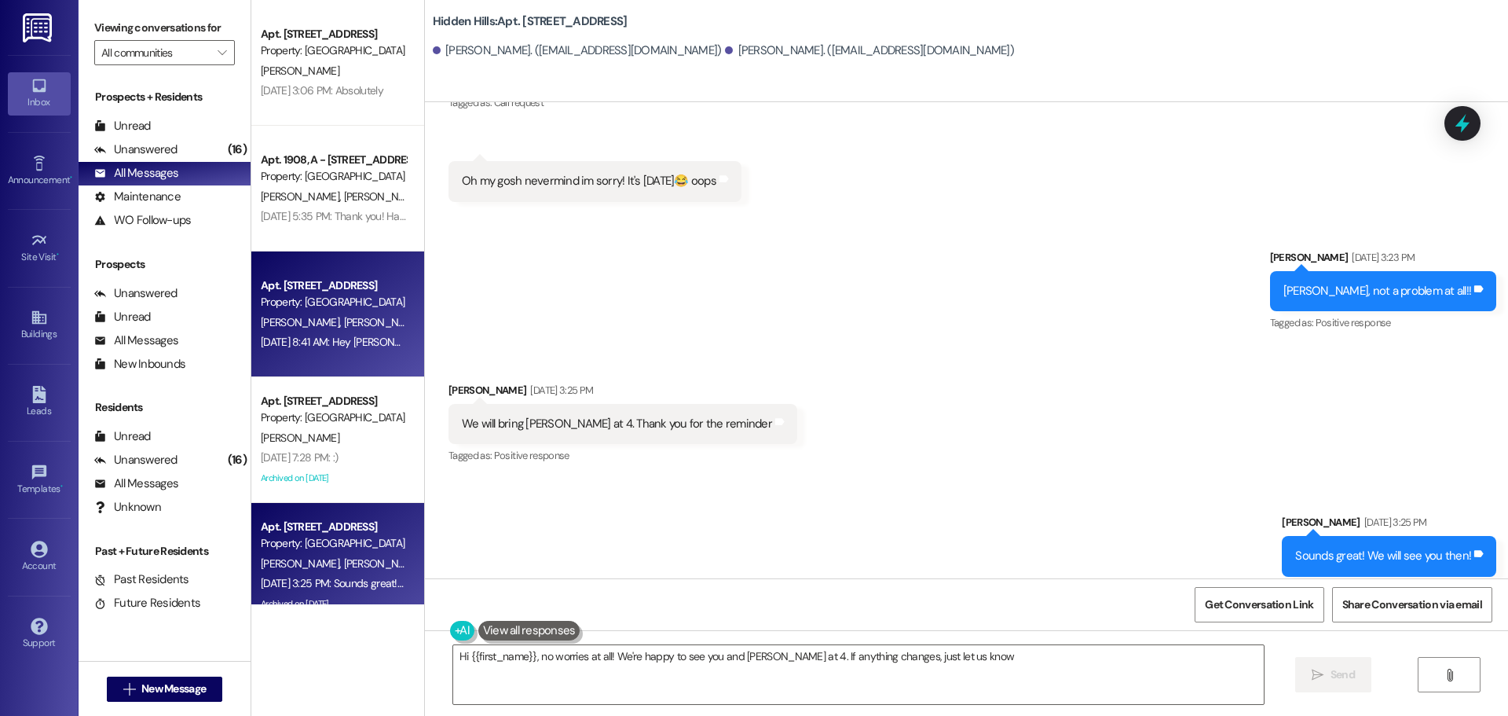
type textarea "Hi {{first_name}}, no worries at all! We're happy to see you and [PERSON_NAME] …"
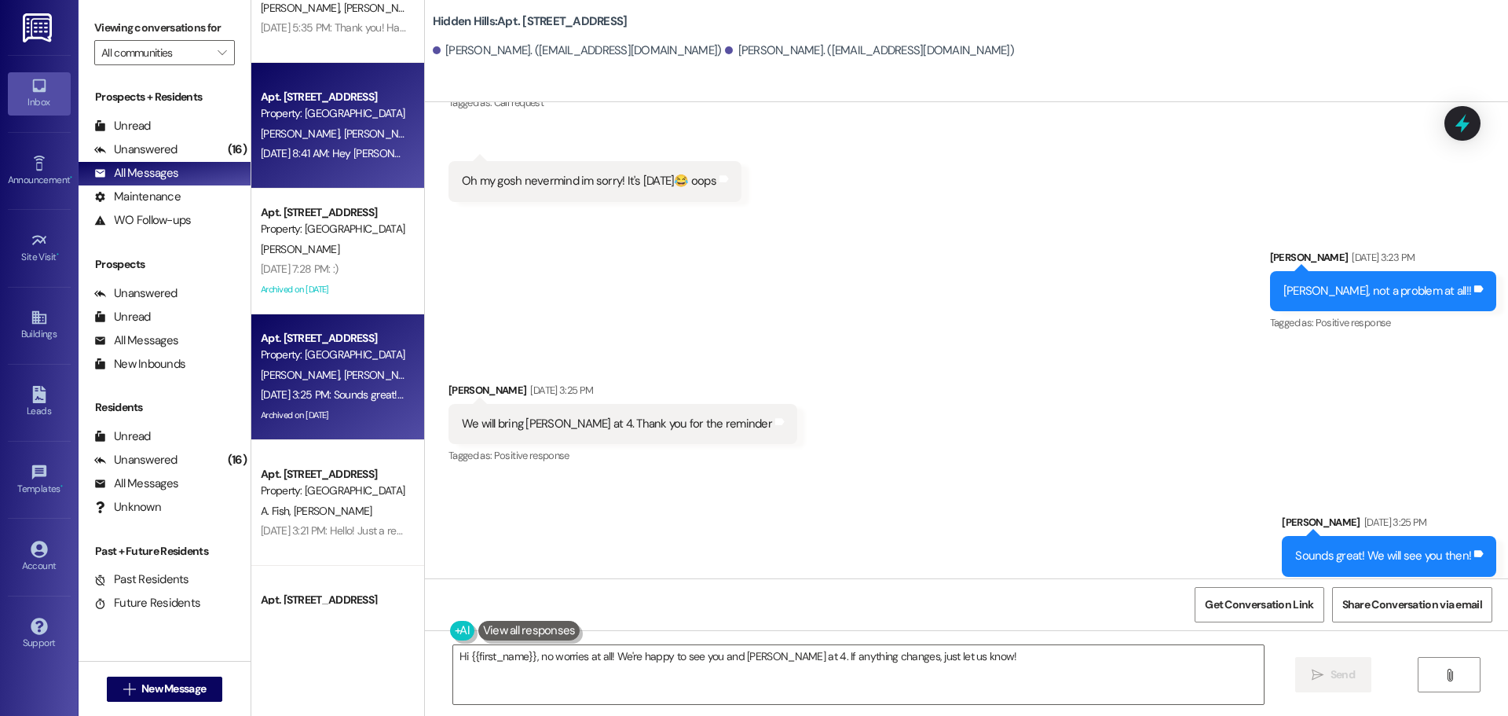
scroll to position [236, 0]
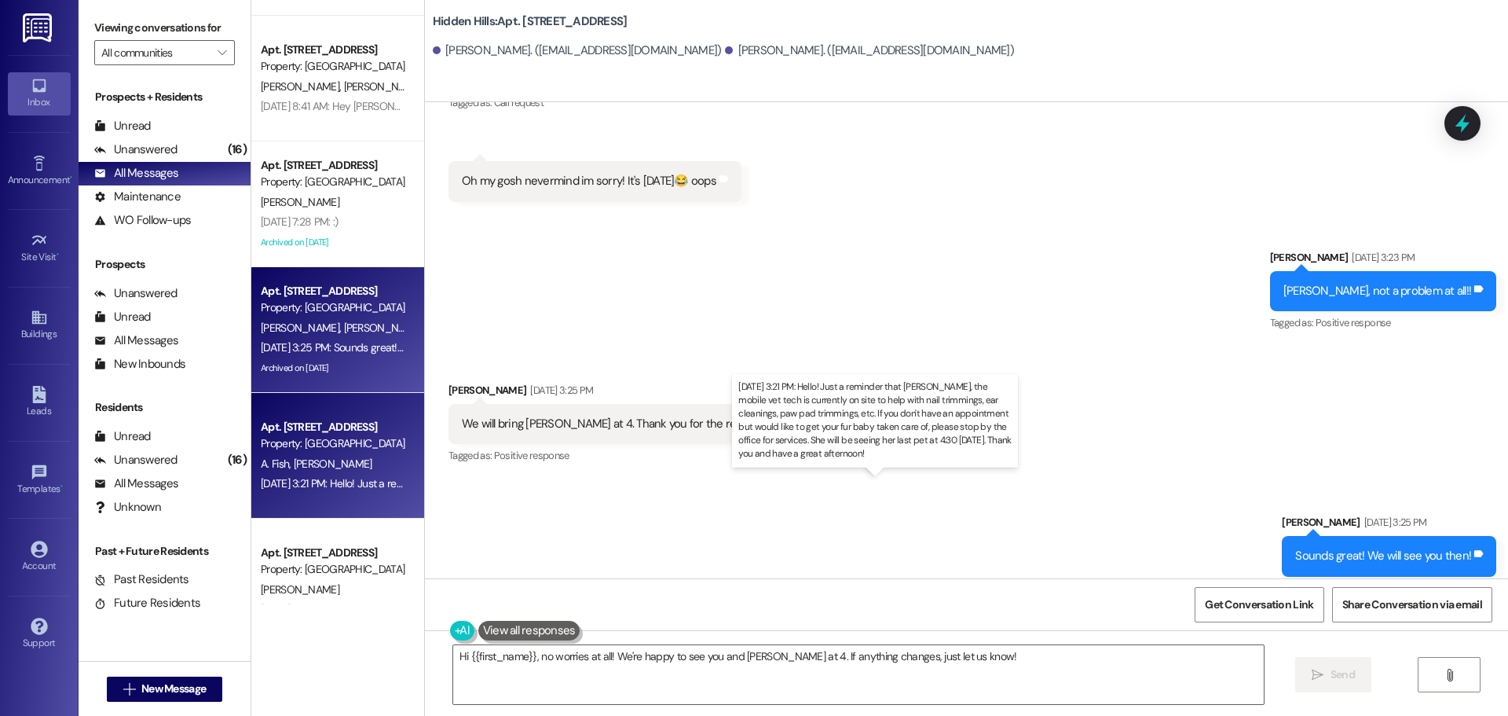
click at [372, 489] on div "[DATE] 3:21 PM: Hello! Just a reminder that [PERSON_NAME], the mobile vet tech …" at bounding box center [1100, 483] width 1678 height 14
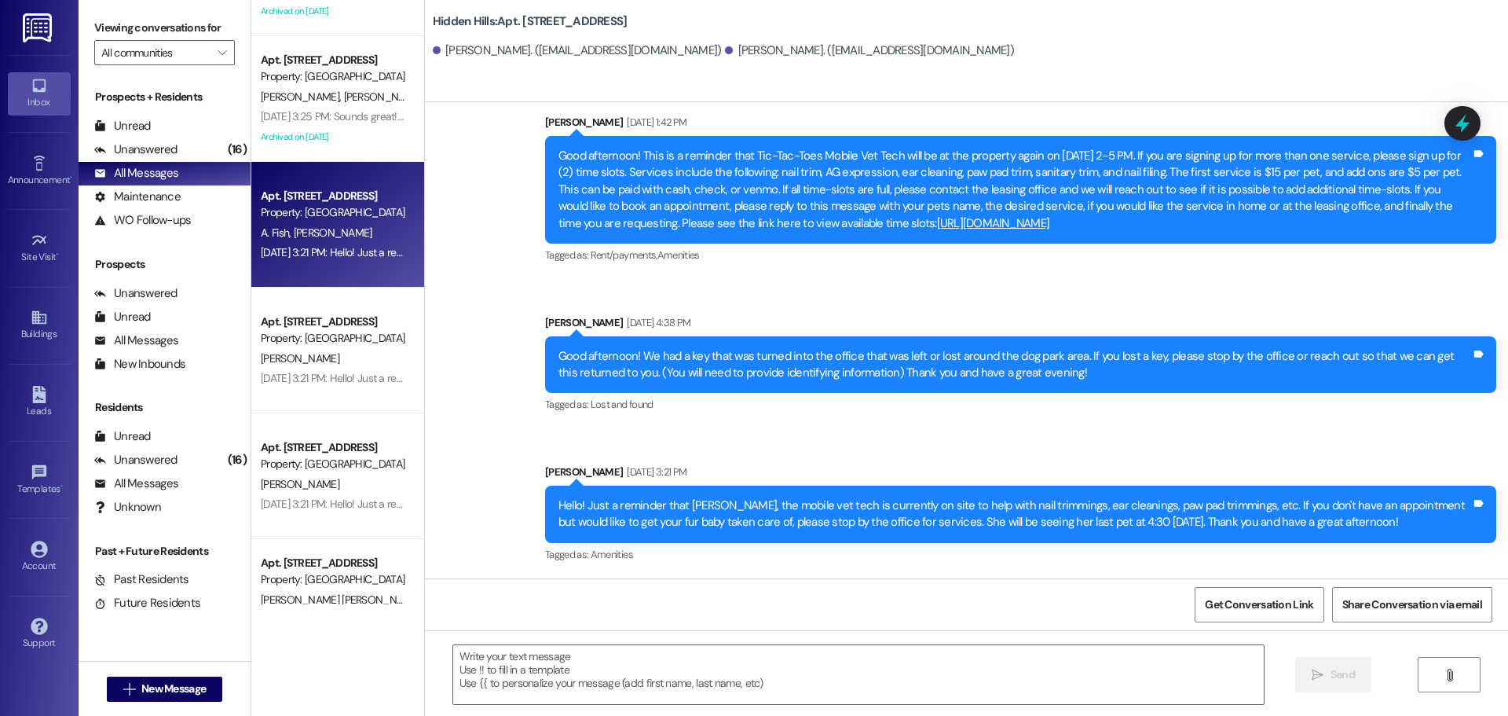
scroll to position [471, 0]
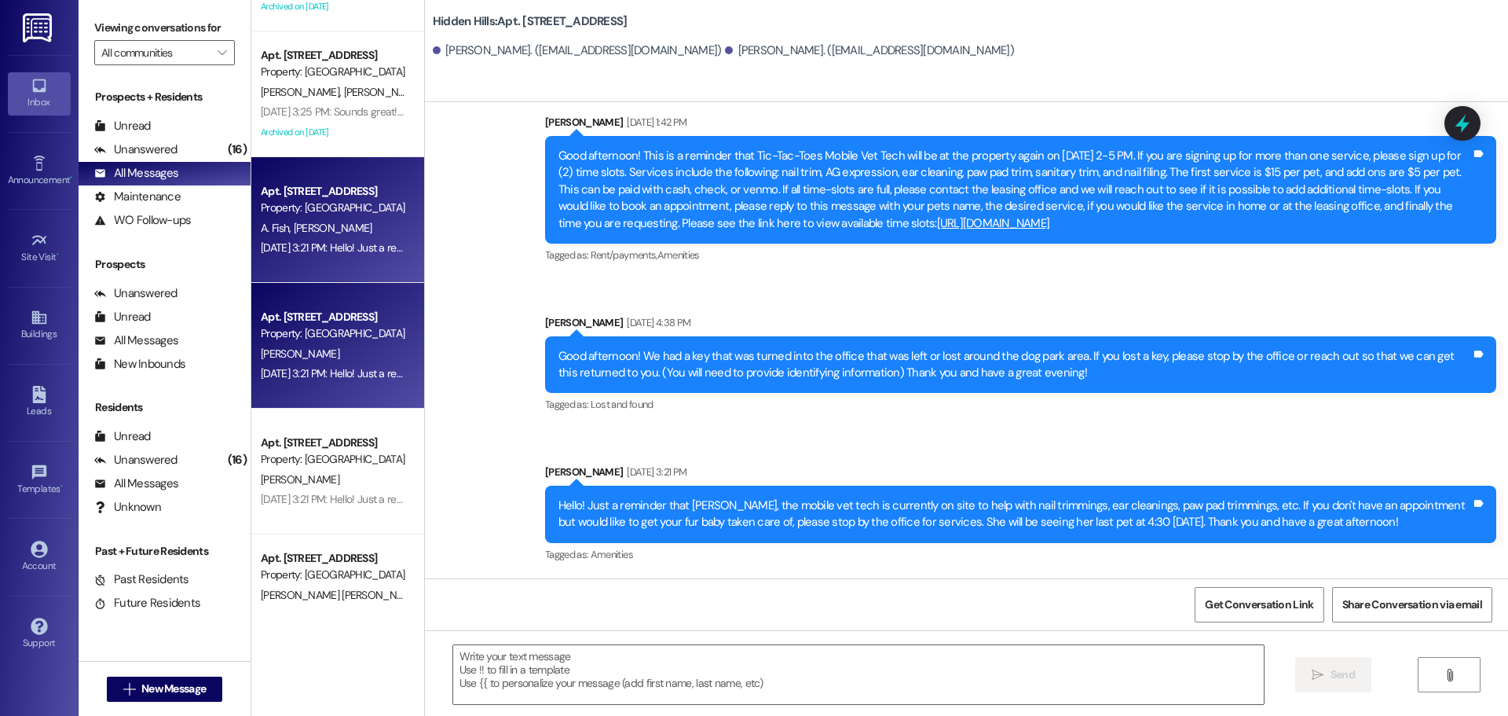
click at [325, 350] on div "[PERSON_NAME]" at bounding box center [333, 354] width 148 height 20
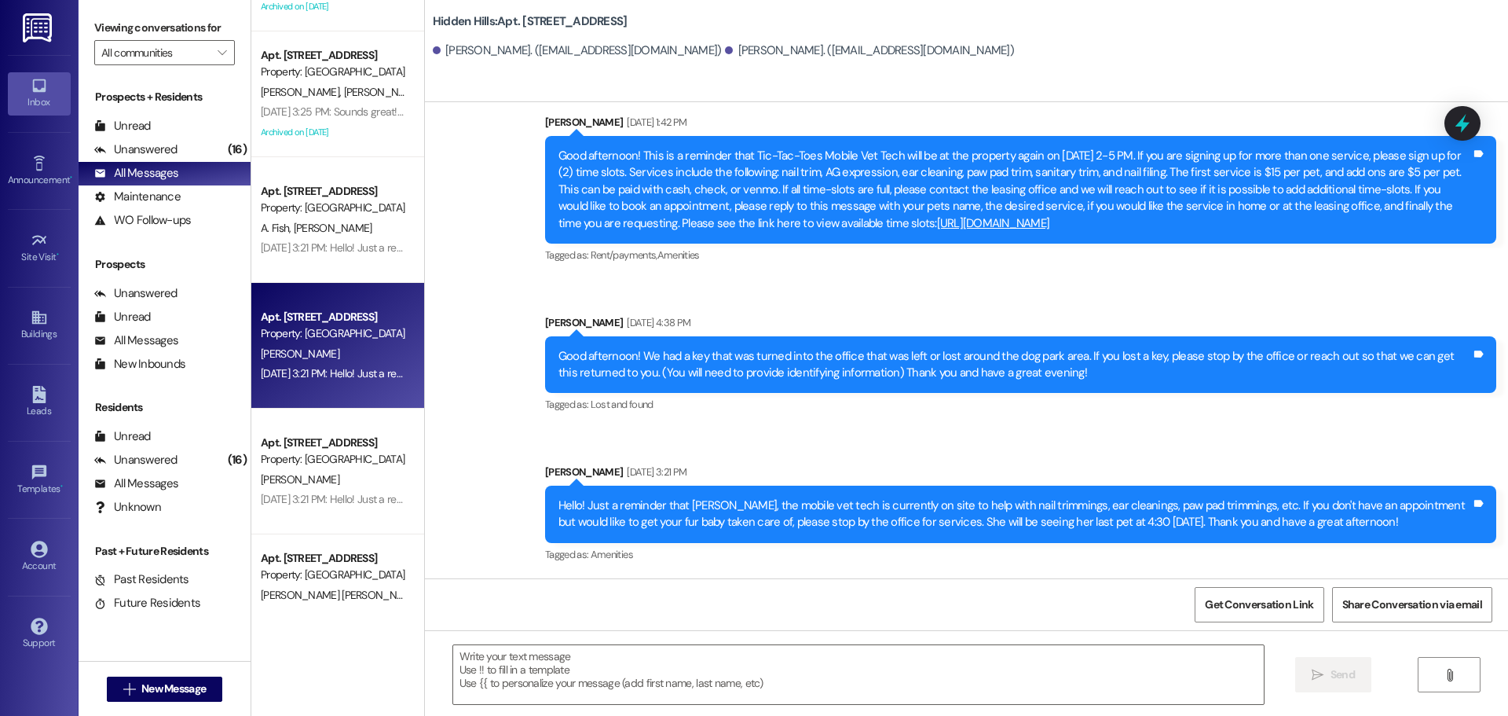
type textarea "Fetching suggested responses. Please feel free to read through the conversation…"
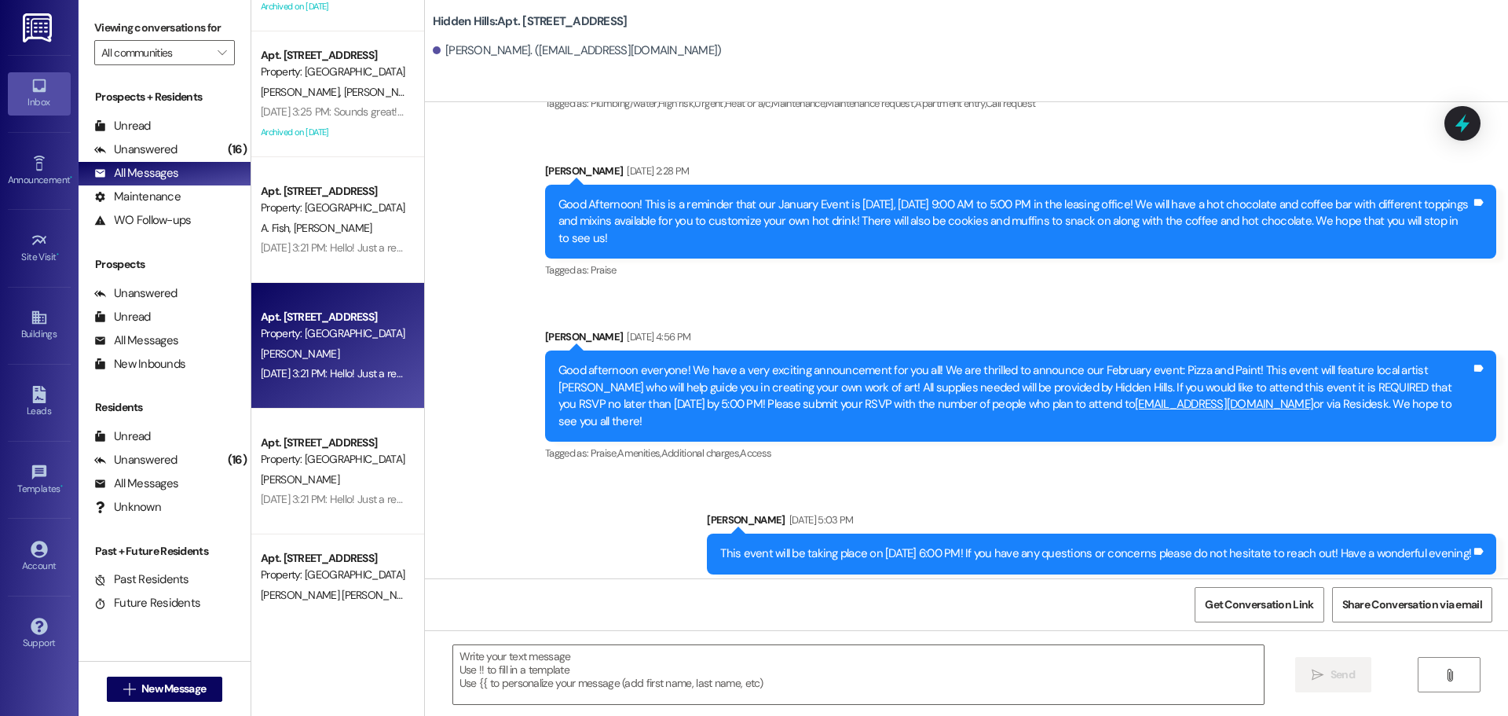
scroll to position [19282, 0]
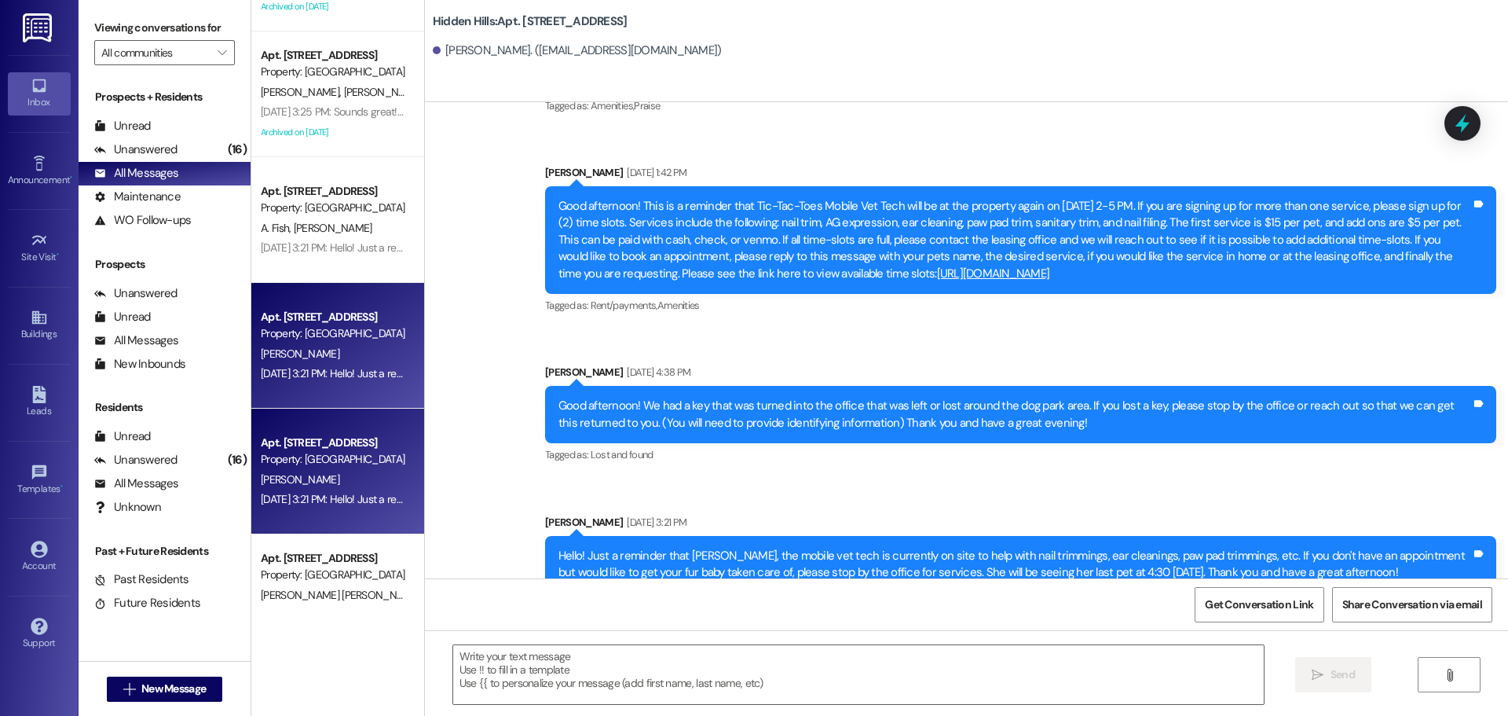
click at [387, 503] on div "[DATE] 3:21 PM: Hello! Just a reminder that [PERSON_NAME], the mobile vet tech …" at bounding box center [1100, 499] width 1678 height 14
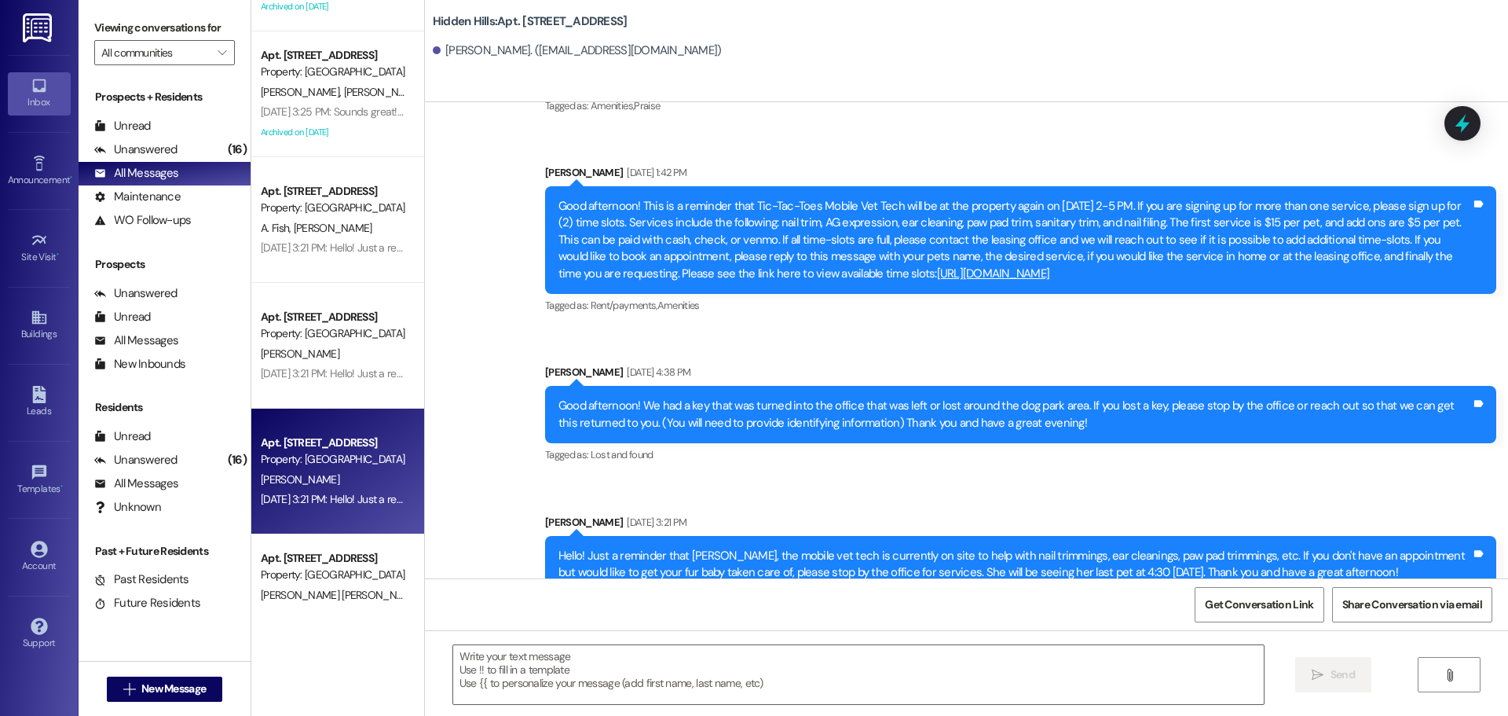
type textarea "Fetching suggested responses. Please feel free to read through the conversation…"
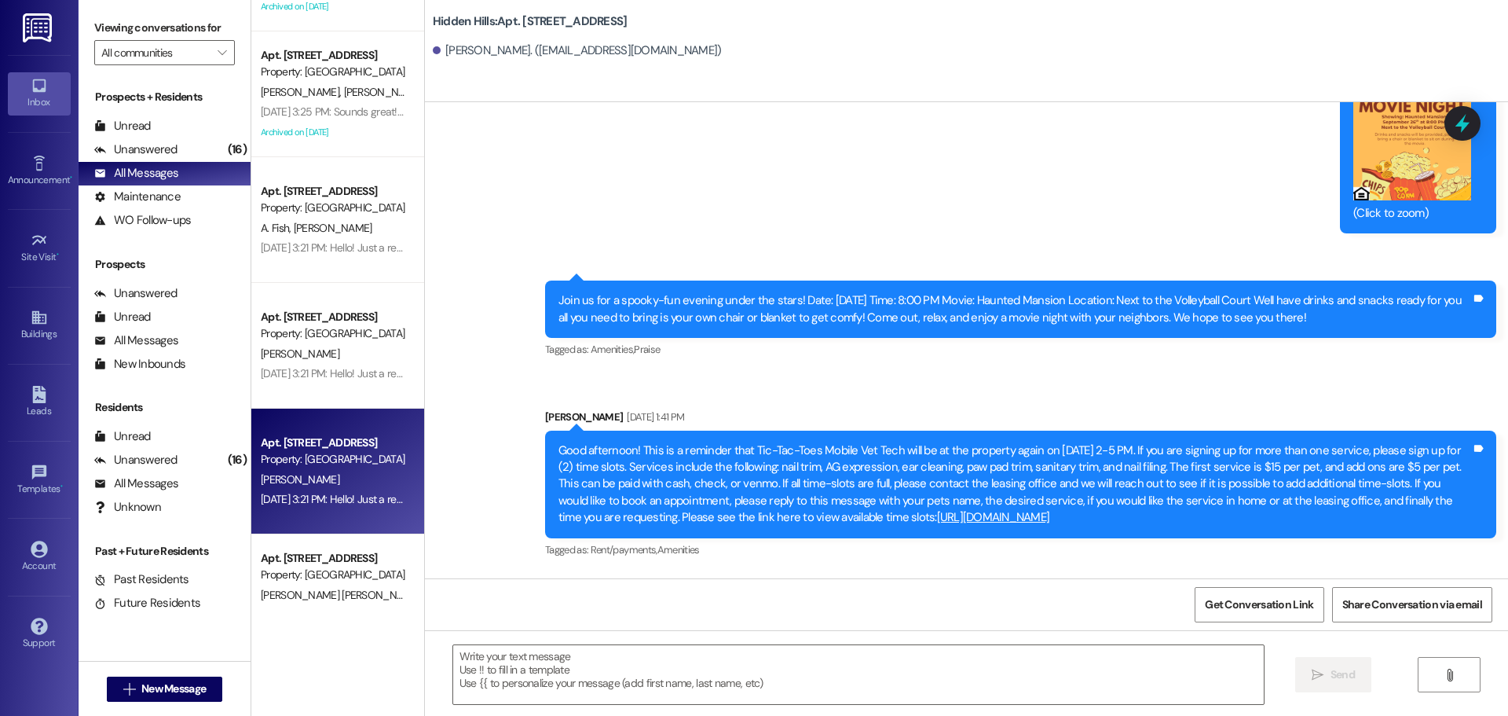
scroll to position [20633, 0]
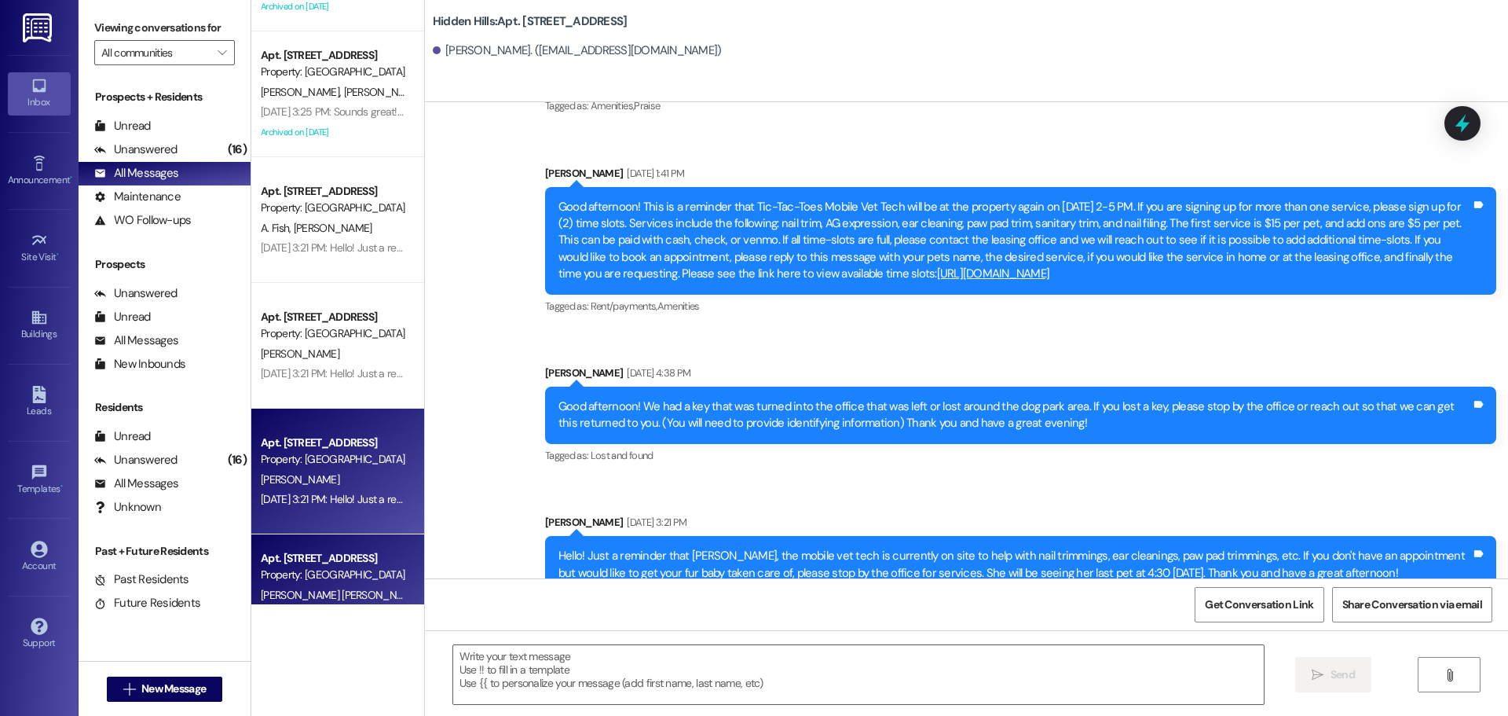
click at [350, 576] on div "Property: [GEOGRAPHIC_DATA]" at bounding box center [333, 574] width 145 height 16
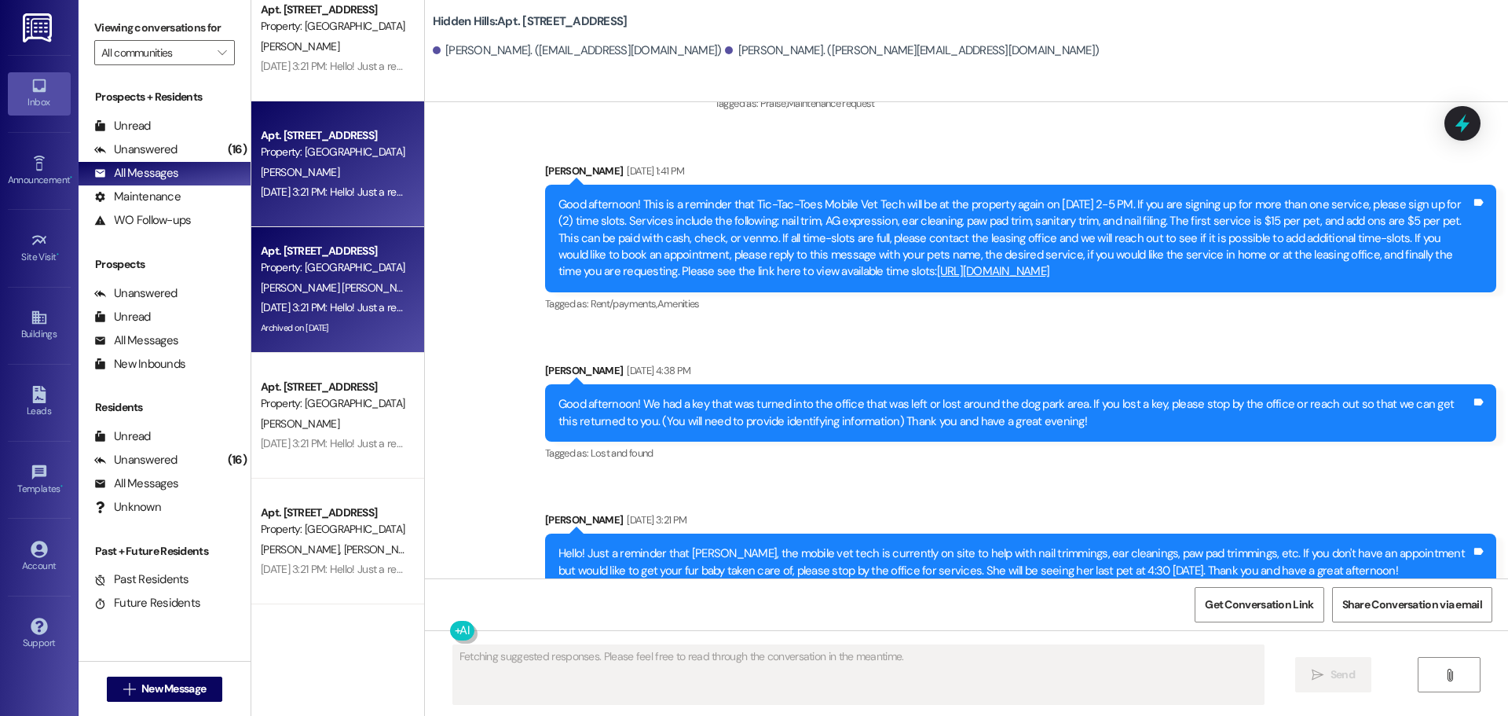
scroll to position [786, 0]
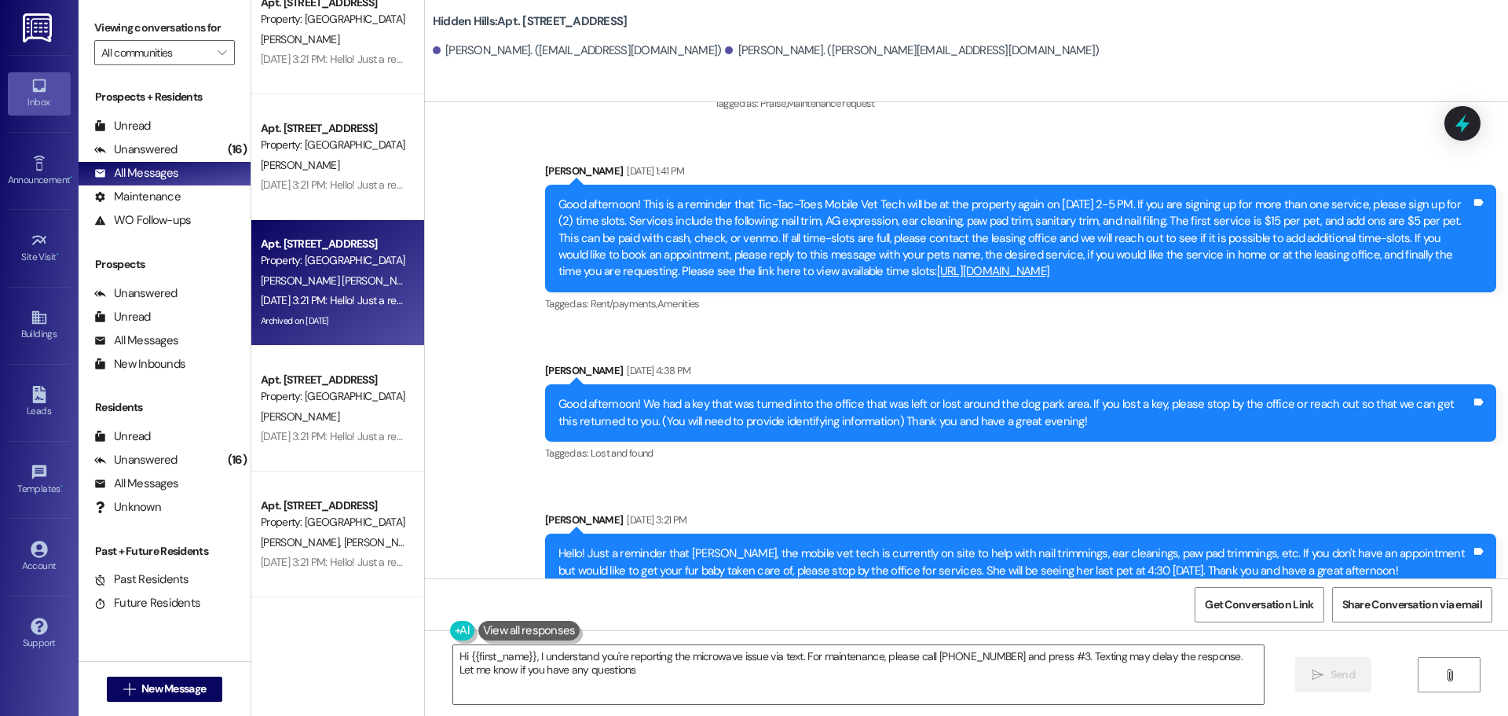
type textarea "Hi {{first_name}}, I understand you're reporting the microwave issue via text. …"
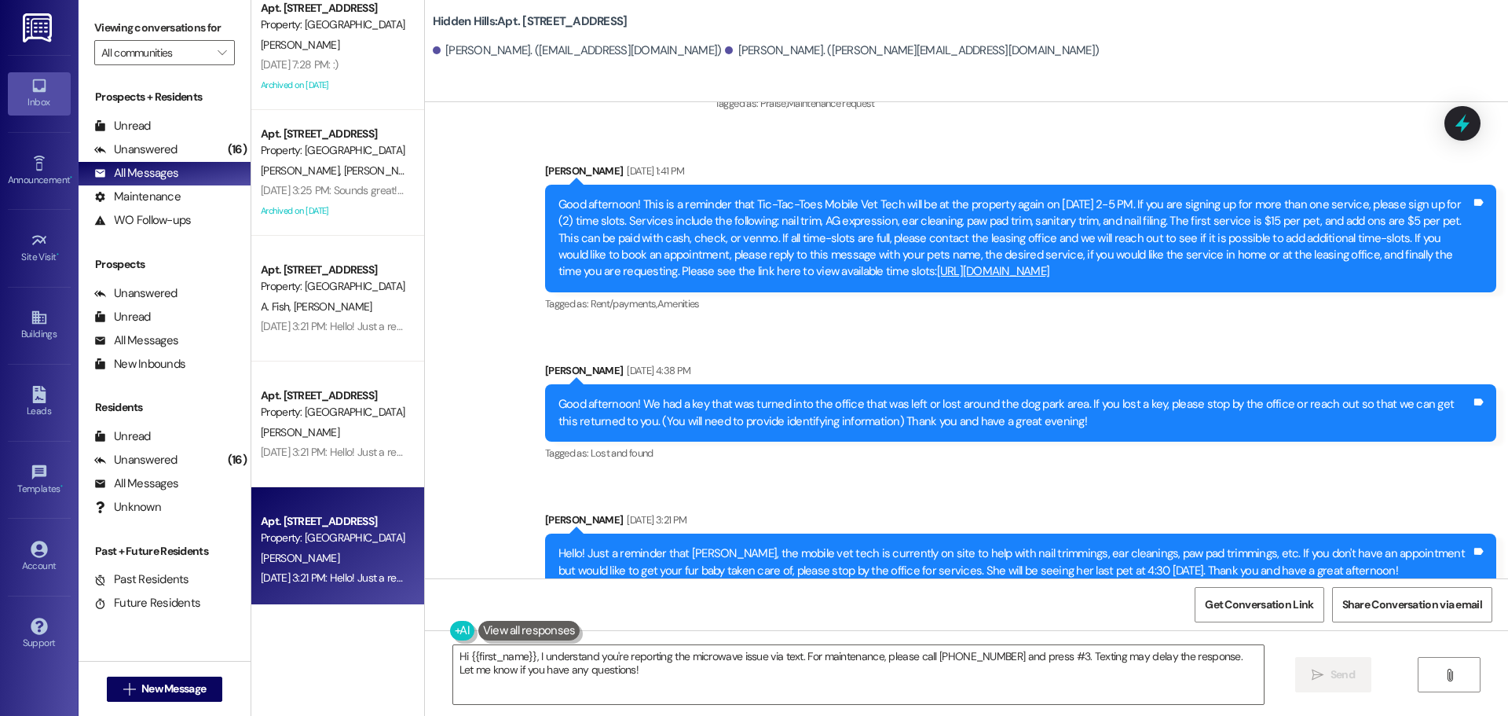
scroll to position [0, 0]
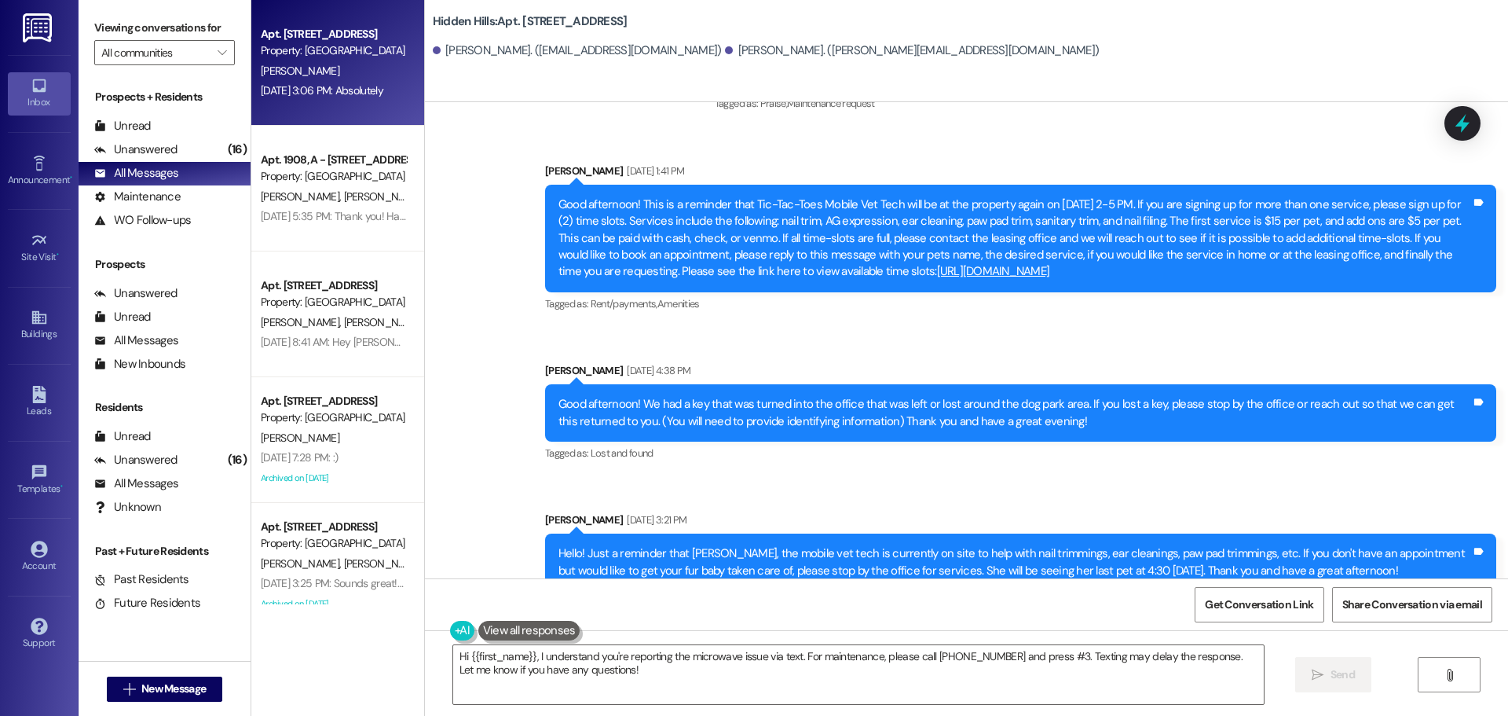
click at [304, 86] on div "[DATE] 3:06 PM: Absolutely [DATE] 3:06 PM: Absolutely" at bounding box center [322, 90] width 123 height 14
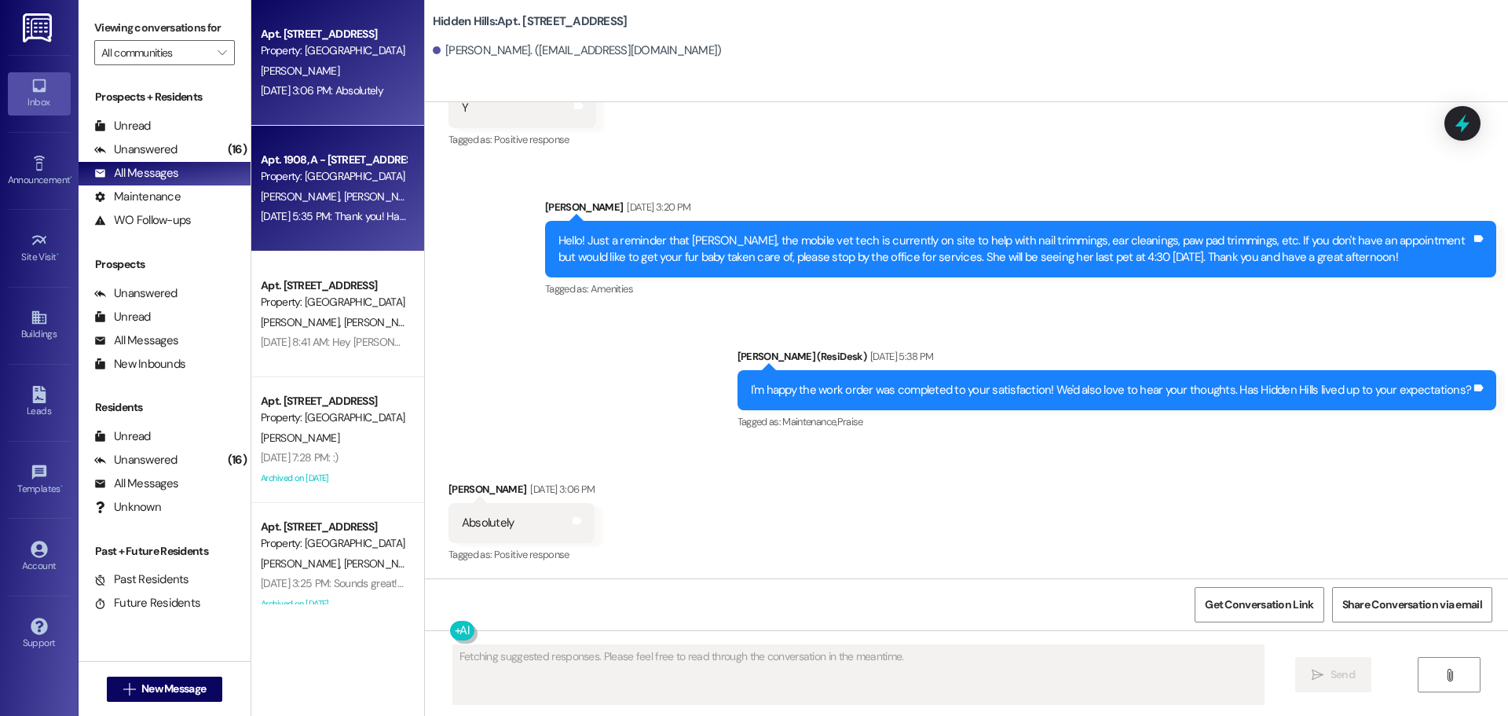
scroll to position [4739, 0]
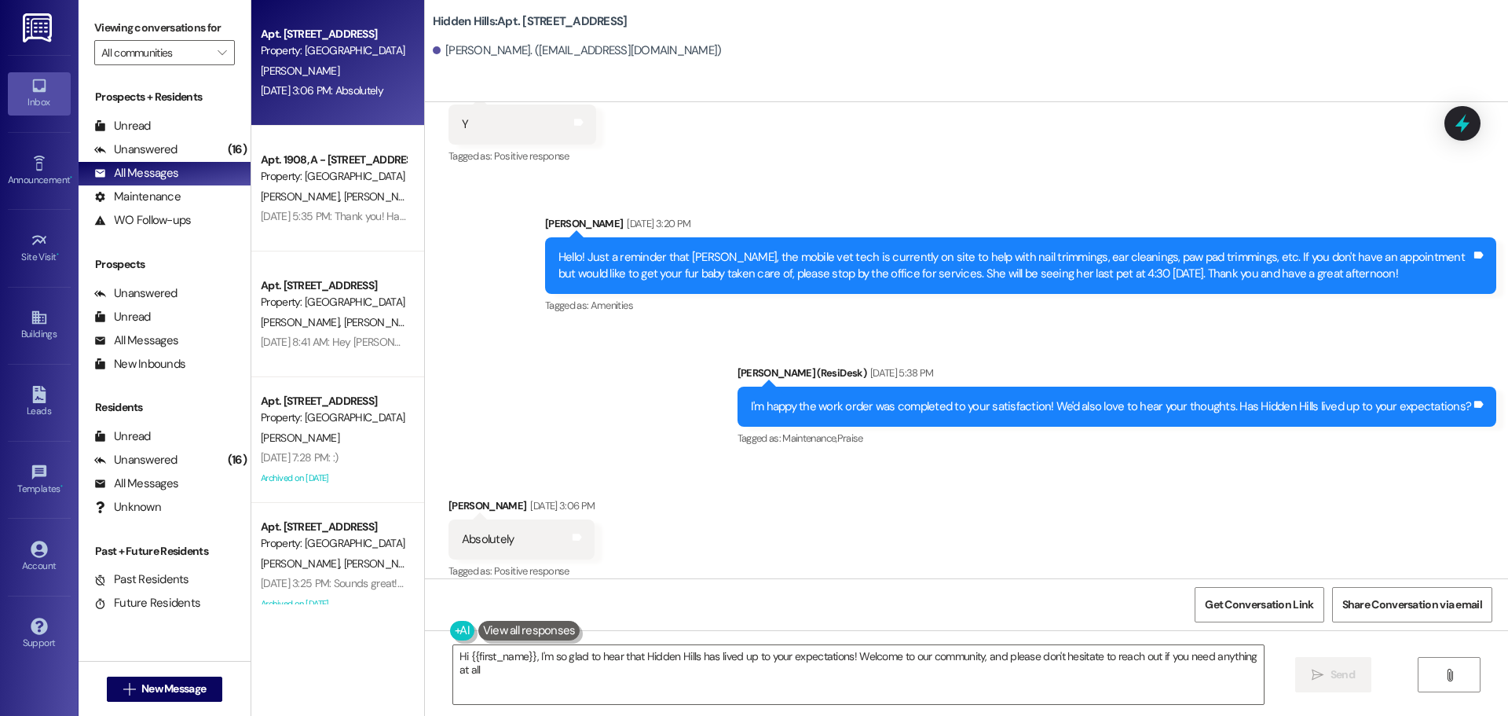
type textarea "Hi {{first_name}}, I'm so glad to hear that Hidden Hills has lived up to your e…"
